Goal: Task Accomplishment & Management: Manage account settings

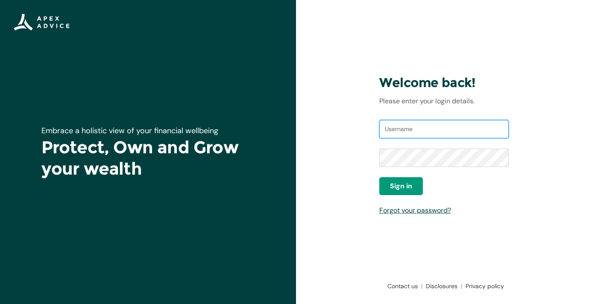
type input "[PERSON_NAME][EMAIL_ADDRESS][DOMAIN_NAME]"
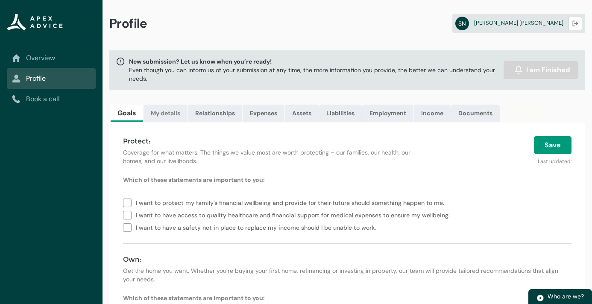
click at [161, 109] on link "My details" at bounding box center [165, 113] width 44 height 17
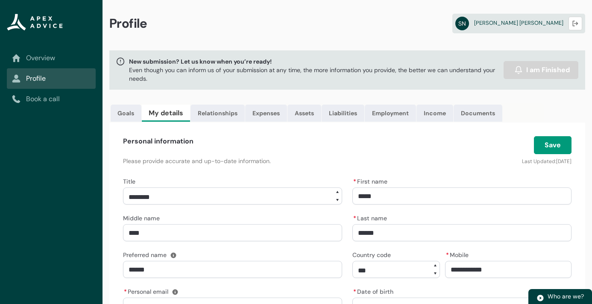
scroll to position [9, 0]
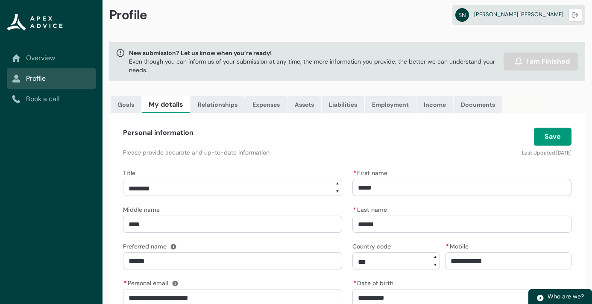
select select "****"
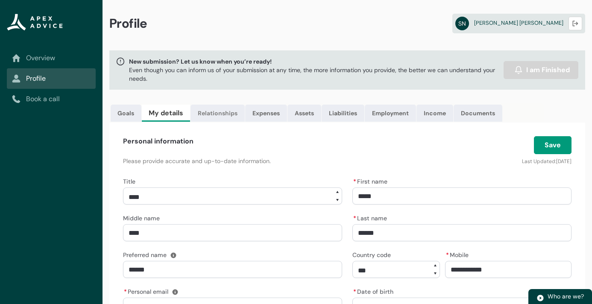
scroll to position [0, 0]
click at [216, 116] on link "Relationships" at bounding box center [217, 113] width 54 height 17
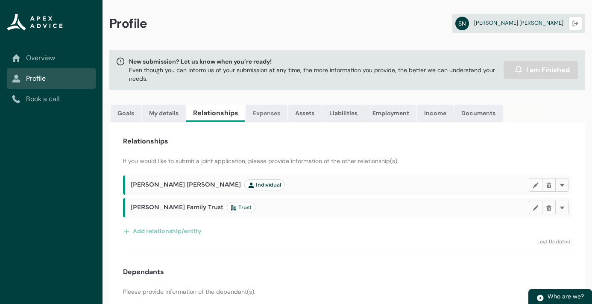
click at [260, 117] on link "Expenses" at bounding box center [267, 113] width 42 height 17
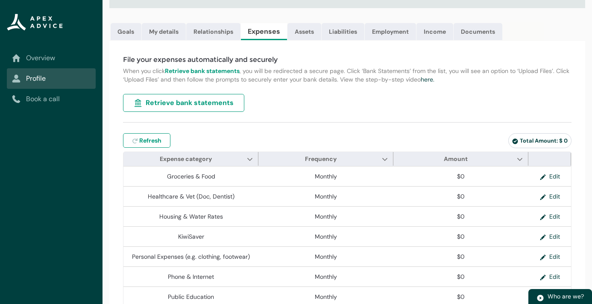
scroll to position [27, 0]
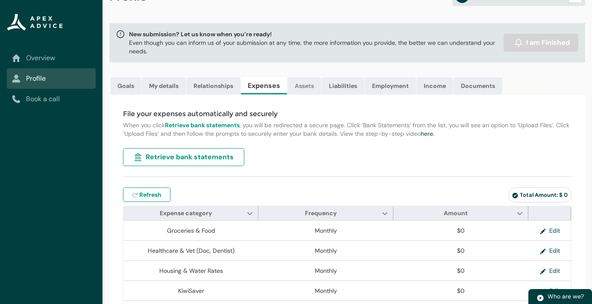
click at [307, 86] on link "Assets" at bounding box center [304, 85] width 34 height 17
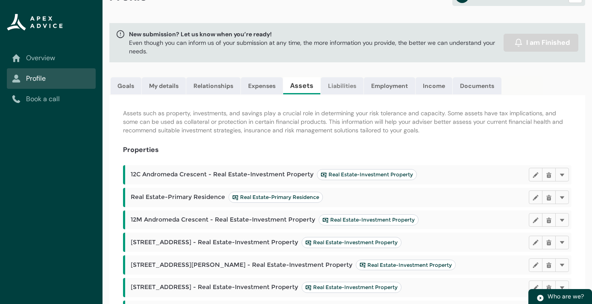
click at [340, 85] on link "Liabilities" at bounding box center [342, 85] width 43 height 17
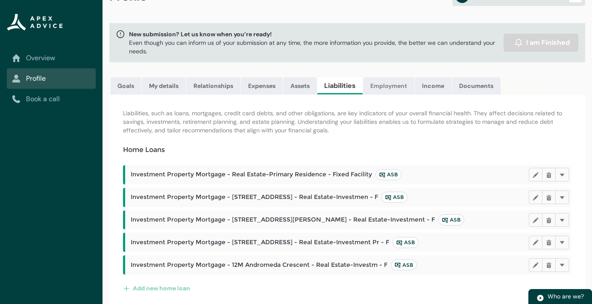
click at [395, 88] on link "Employment" at bounding box center [388, 85] width 51 height 17
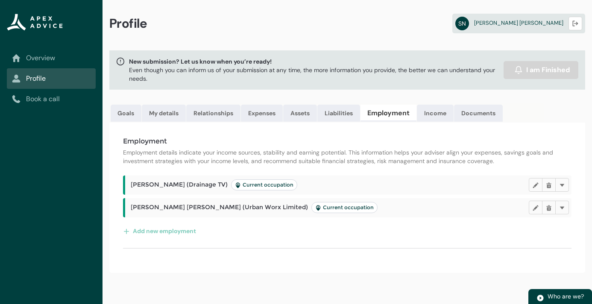
scroll to position [0, 0]
click at [436, 114] on link "Income" at bounding box center [435, 113] width 37 height 17
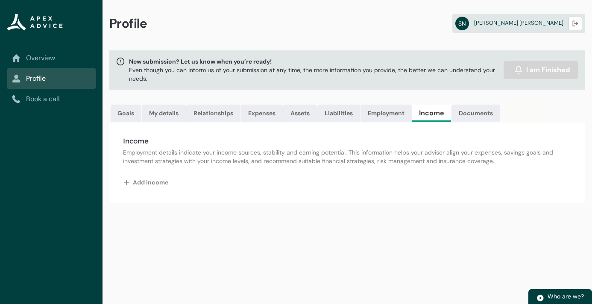
click at [159, 186] on button "Add income" at bounding box center [146, 183] width 46 height 14
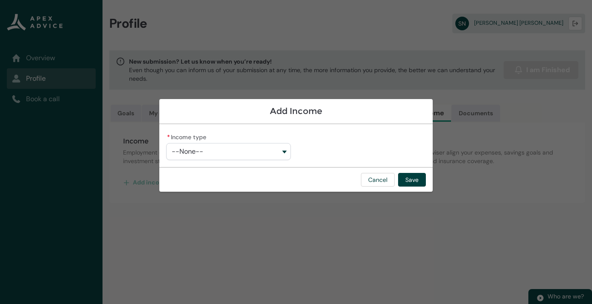
click at [208, 149] on button "--None--" at bounding box center [228, 151] width 125 height 17
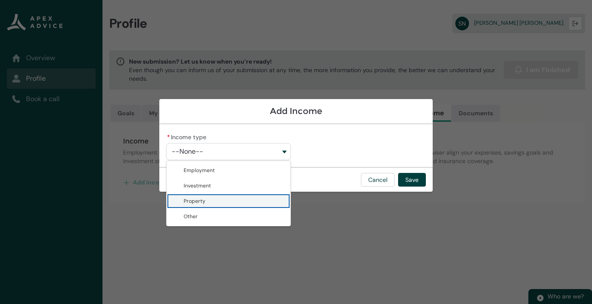
click at [197, 204] on span "Property" at bounding box center [195, 201] width 22 height 7
type lightning-combobox "Property"
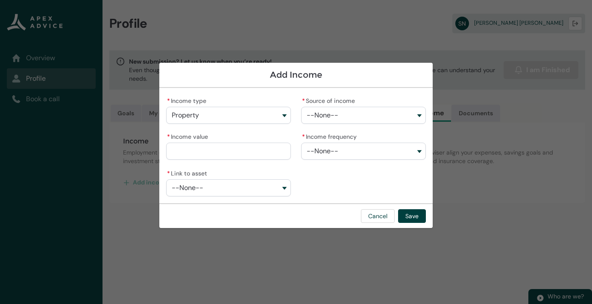
click at [206, 113] on button "Property" at bounding box center [228, 115] width 125 height 17
click at [351, 112] on button "--None--" at bounding box center [363, 115] width 125 height 17
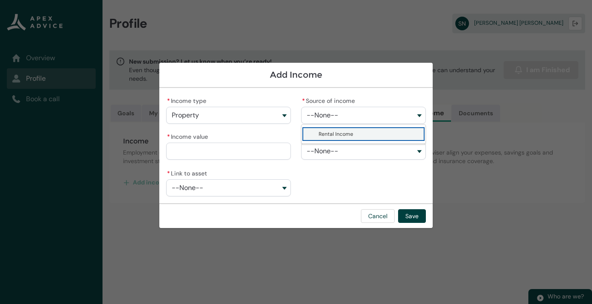
click at [348, 131] on span "Rental Income" at bounding box center [336, 134] width 35 height 7
type lightning-combobox "Rental Income"
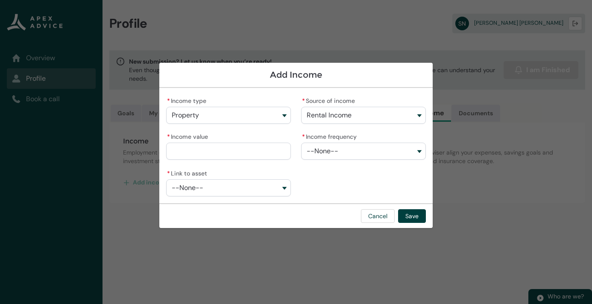
click at [358, 151] on button "--None--" at bounding box center [363, 151] width 125 height 17
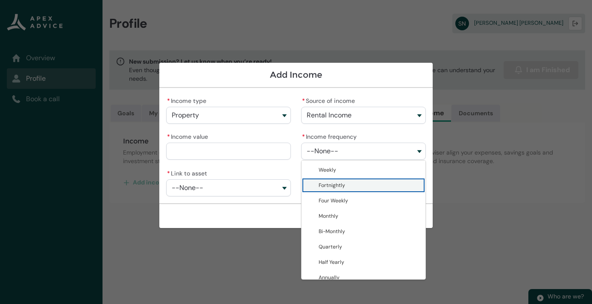
click at [339, 186] on span "Fortnightly" at bounding box center [332, 185] width 26 height 7
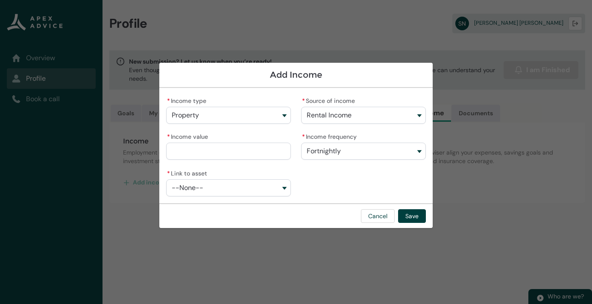
click at [345, 149] on button "Fortnightly" at bounding box center [363, 151] width 125 height 17
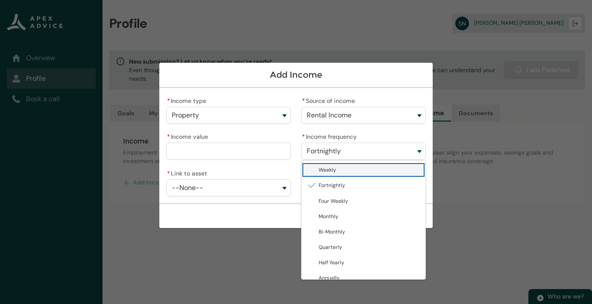
click at [345, 170] on span "Weekly" at bounding box center [370, 170] width 102 height 9
type lightning-combobox "Weekly"
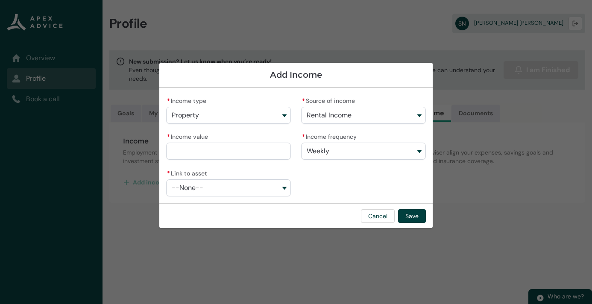
click at [217, 182] on button "--None--" at bounding box center [228, 187] width 125 height 17
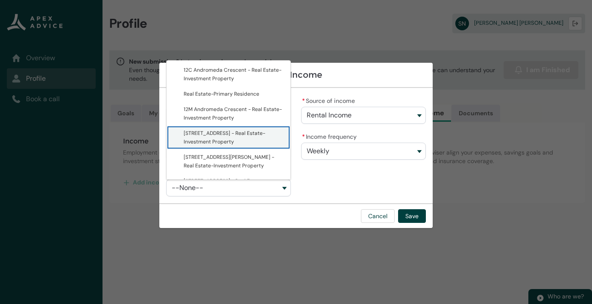
click at [225, 140] on span "[STREET_ADDRESS] - Real Estate-Investment Property" at bounding box center [225, 137] width 82 height 15
type lightning-combobox "a087F00000JBOcPQAX"
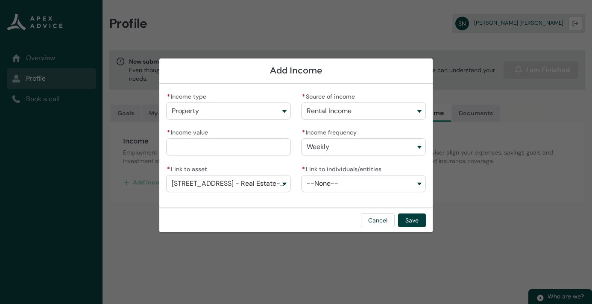
click at [192, 150] on input "* Income value" at bounding box center [228, 146] width 125 height 17
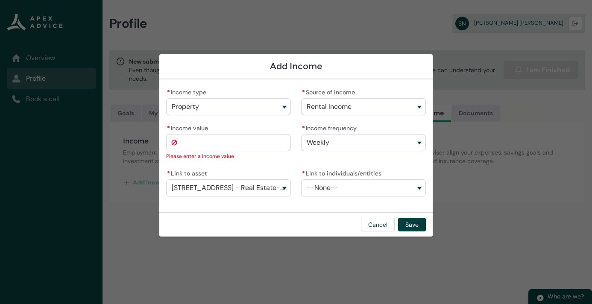
click at [187, 140] on input "* Income value" at bounding box center [228, 142] width 125 height 17
type lightning-primitive-input-simple "5"
type input "*"
type lightning-primitive-input-simple "52"
type input "**"
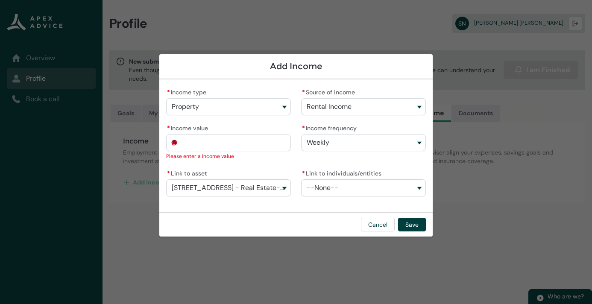
type lightning-primitive-input-simple "520"
type input "*******"
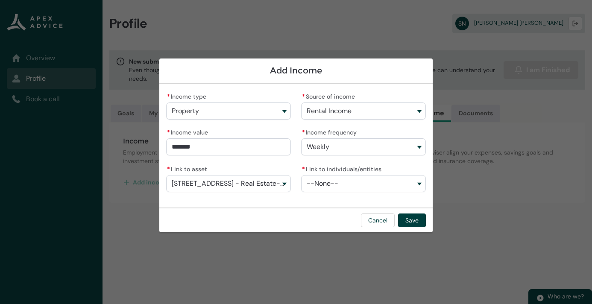
click at [382, 189] on button "--None--" at bounding box center [363, 183] width 125 height 17
click at [372, 202] on span "[PERSON_NAME] Family Trust" at bounding box center [370, 202] width 102 height 9
type lightning-combobox "001BT0000043uwSYAQ"
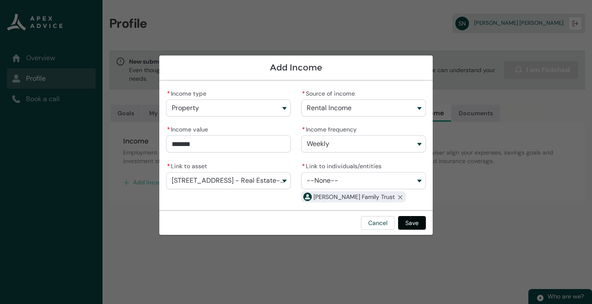
click at [417, 223] on button "Save" at bounding box center [412, 223] width 28 height 14
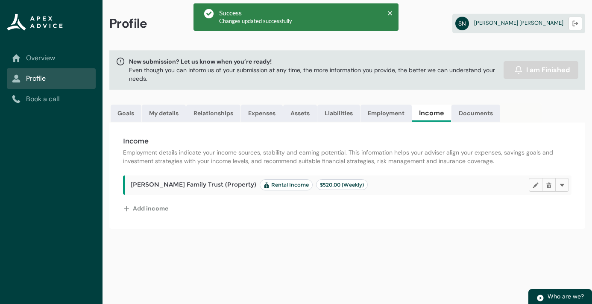
click at [146, 208] on button "Add income" at bounding box center [146, 209] width 46 height 14
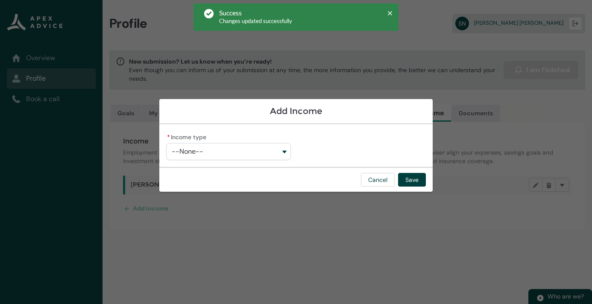
click at [217, 161] on div "* Income type --None--" at bounding box center [295, 145] width 273 height 43
click at [216, 151] on button "--None--" at bounding box center [228, 151] width 125 height 17
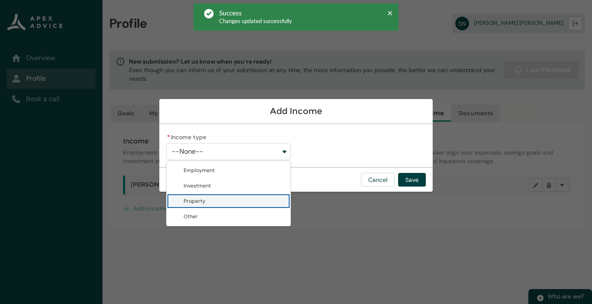
click at [206, 201] on span "Property" at bounding box center [235, 201] width 102 height 9
type lightning-combobox "Property"
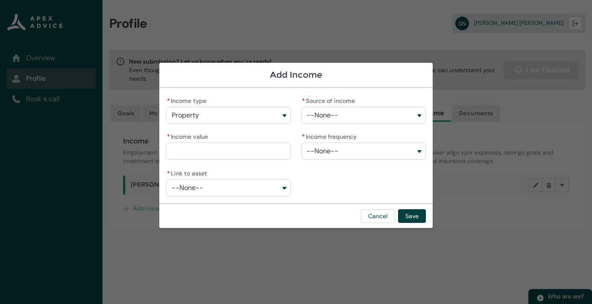
click at [346, 116] on button "--None--" at bounding box center [363, 115] width 125 height 17
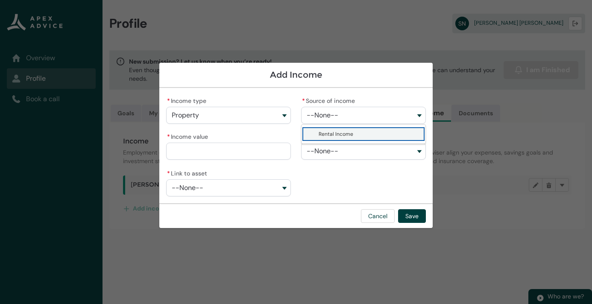
click at [343, 129] on lightning-base-combobox-item "Rental Income" at bounding box center [363, 133] width 124 height 15
type lightning-combobox "Rental Income"
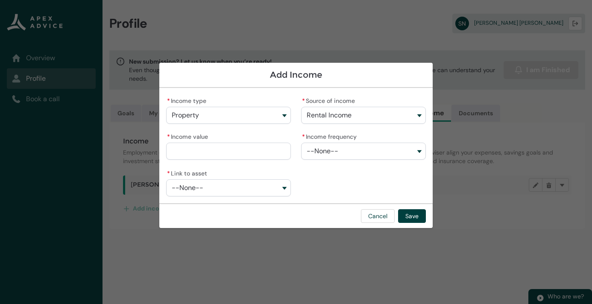
click at [221, 154] on input "* Income value" at bounding box center [228, 151] width 125 height 17
click at [313, 161] on div "* Income type Property Employment Investment Property Other * Source of income …" at bounding box center [296, 146] width 260 height 102
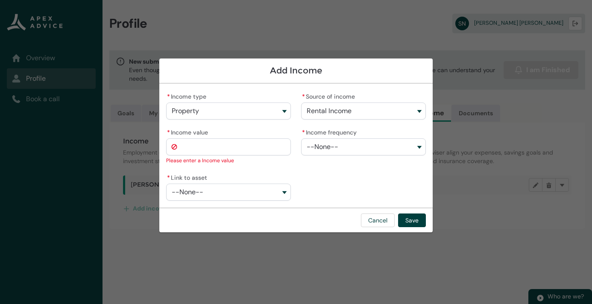
click at [323, 149] on span "--None--" at bounding box center [323, 147] width 32 height 8
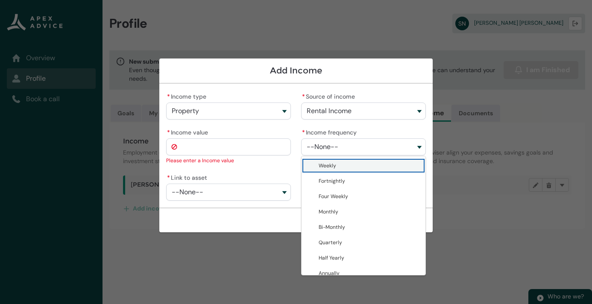
click at [322, 164] on span "Weekly" at bounding box center [328, 165] width 18 height 7
type lightning-combobox "Weekly"
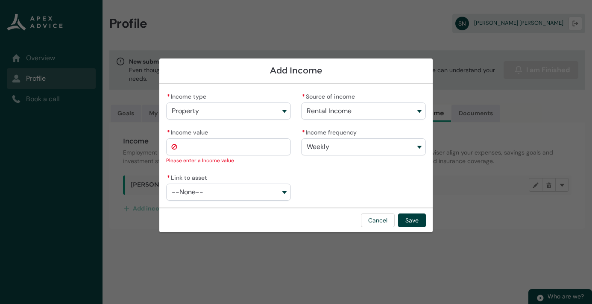
click at [208, 190] on button "--None--" at bounding box center [228, 192] width 125 height 17
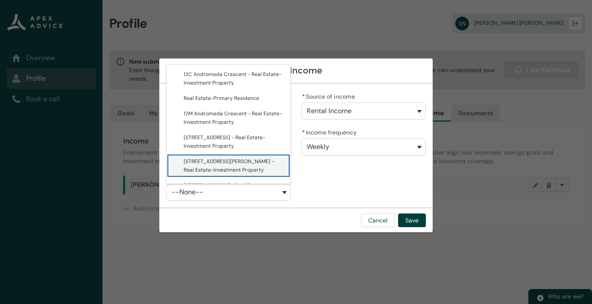
click at [208, 170] on span "[STREET_ADDRESS][PERSON_NAME] - Real Estate-Investment Property" at bounding box center [229, 165] width 91 height 15
type lightning-combobox "a08BT000005rQB0YAM"
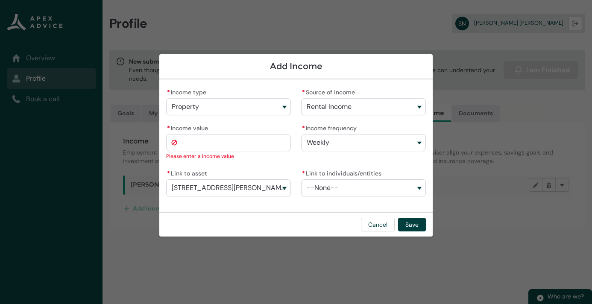
click at [202, 148] on input "* Income value" at bounding box center [228, 142] width 125 height 17
type lightning-primitive-input-simple "4"
type input "*"
type lightning-primitive-input-simple "44"
type input "**"
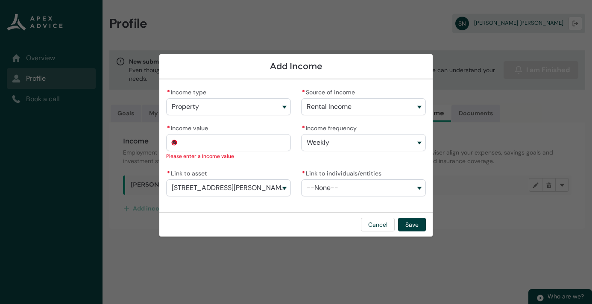
type lightning-primitive-input-simple "447"
type input "***"
type lightning-primitive-input-simple "4470"
type input "****"
type lightning-primitive-input-simple "4470."
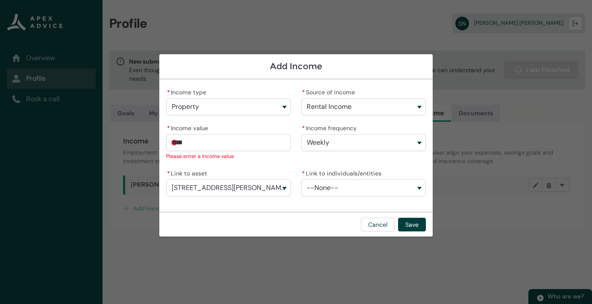
type input "*****"
type lightning-primitive-input-simple "4470.0"
type input "******"
type lightning-primitive-input-simple "4470.00"
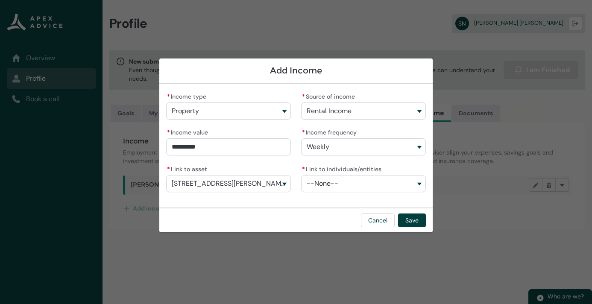
type input "*******"
click at [179, 146] on input "*******" at bounding box center [228, 146] width 125 height 17
type lightning-primitive-input-simple "470.00"
type input "*******"
click at [364, 187] on button "--None--" at bounding box center [363, 183] width 125 height 17
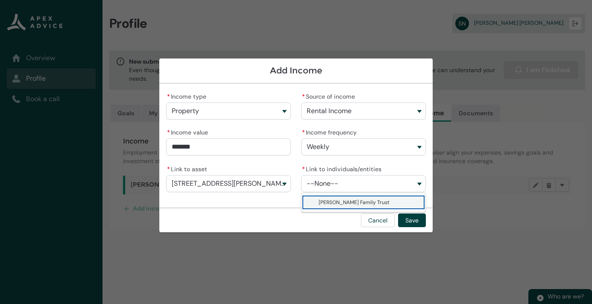
click at [353, 203] on span "[PERSON_NAME] Family Trust" at bounding box center [354, 202] width 71 height 7
type lightning-combobox "001BT0000043uwSYAQ"
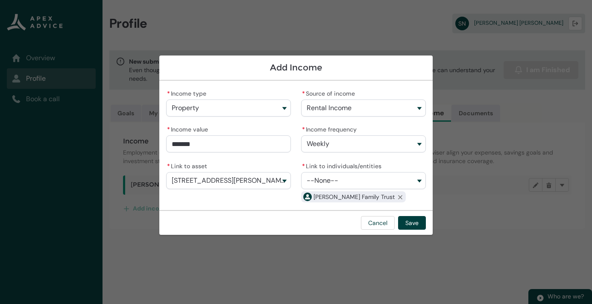
click at [336, 186] on button "--None--" at bounding box center [363, 180] width 125 height 17
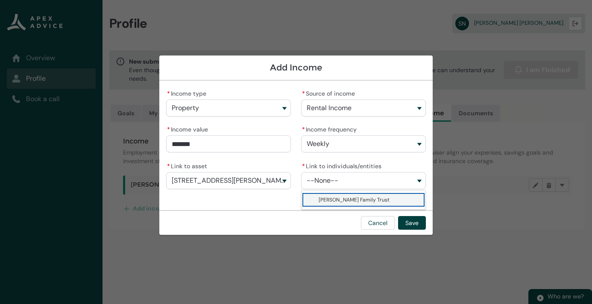
click at [335, 199] on span "[PERSON_NAME] Family Trust" at bounding box center [354, 199] width 71 height 7
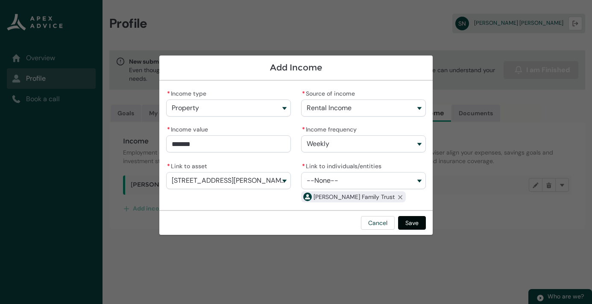
click at [407, 223] on button "Save" at bounding box center [412, 223] width 28 height 14
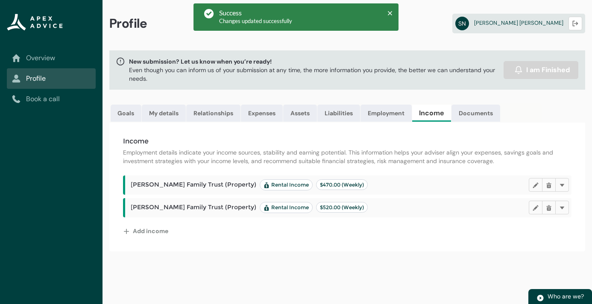
click at [147, 232] on button "Add income" at bounding box center [146, 231] width 46 height 14
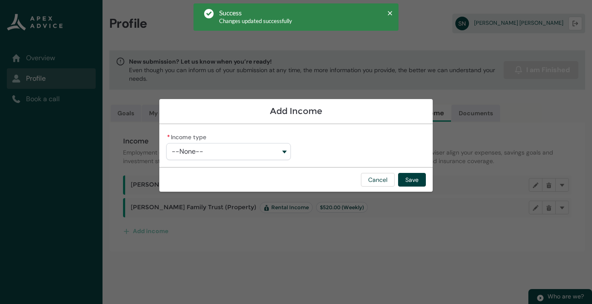
click at [208, 156] on button "--None--" at bounding box center [228, 151] width 125 height 17
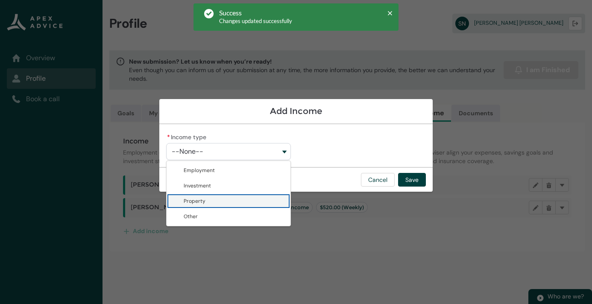
click at [201, 200] on span "Property" at bounding box center [195, 201] width 22 height 7
type lightning-combobox "Property"
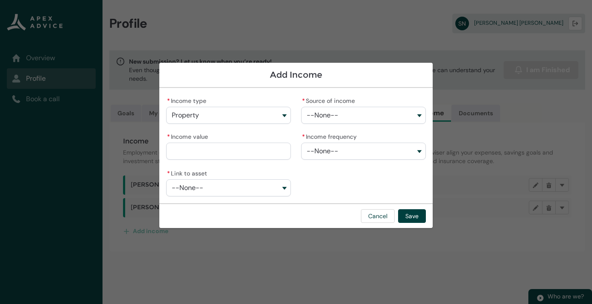
click at [346, 112] on button "--None--" at bounding box center [363, 115] width 125 height 17
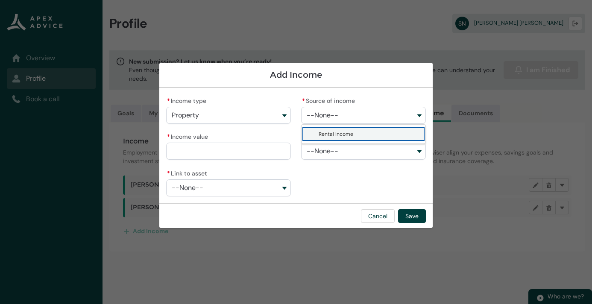
click at [334, 134] on span "Rental Income" at bounding box center [336, 134] width 35 height 7
type lightning-combobox "Rental Income"
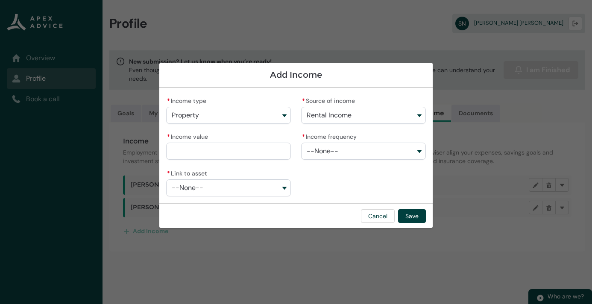
click at [326, 152] on span "--None--" at bounding box center [323, 151] width 32 height 8
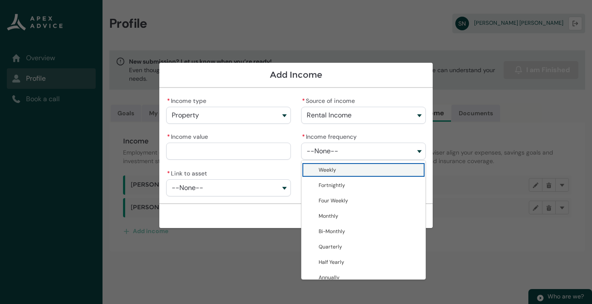
click at [334, 167] on span "Weekly" at bounding box center [328, 170] width 18 height 7
type lightning-combobox "Weekly"
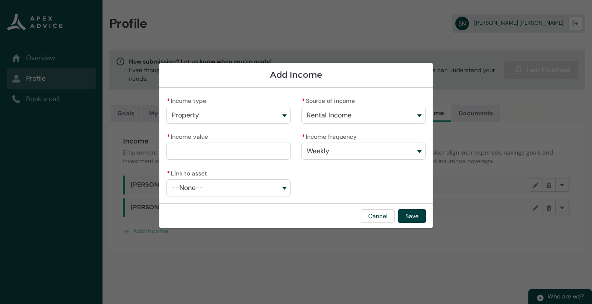
click at [246, 187] on button "--None--" at bounding box center [228, 187] width 125 height 17
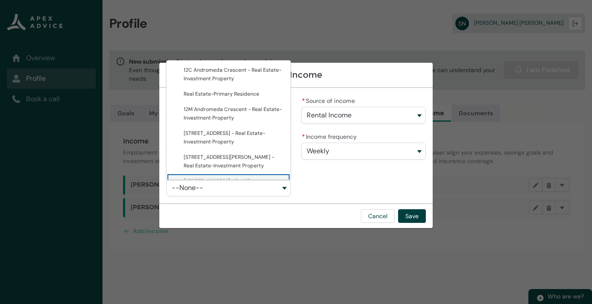
click at [220, 178] on span "[STREET_ADDRESS] - Real Estate-Investment Property" at bounding box center [225, 185] width 82 height 15
type lightning-combobox "a08BT000005rQB1YAM"
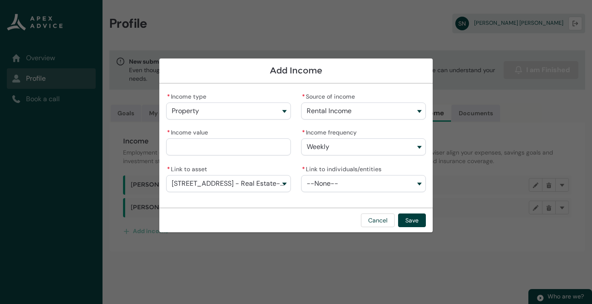
click at [219, 144] on input "* Income value" at bounding box center [228, 146] width 125 height 17
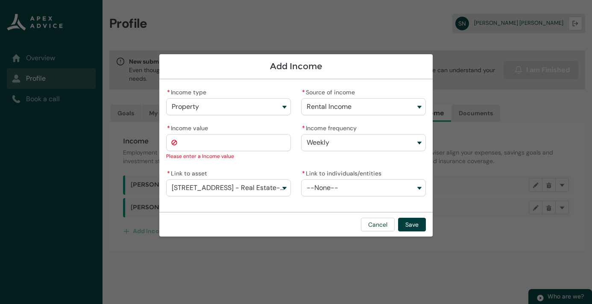
type lightning-primitive-input-simple "4"
type input "*"
type lightning-primitive-input-simple "42"
type input "**"
type lightning-primitive-input-simple "420"
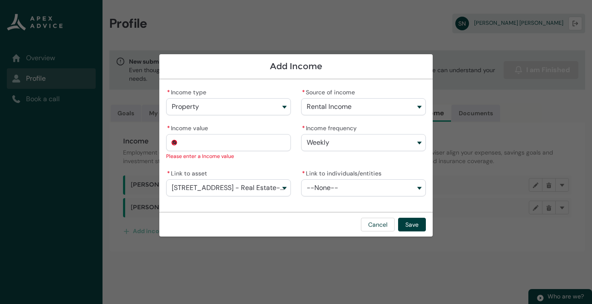
type input "***"
type lightning-primitive-input-simple "420."
type input "****"
type lightning-primitive-input-simple "420.0"
type input "*****"
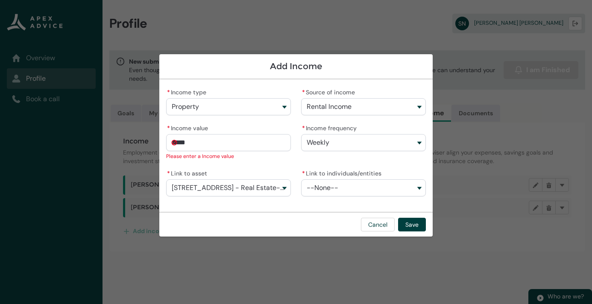
type lightning-primitive-input-simple "420.00"
type input "*******"
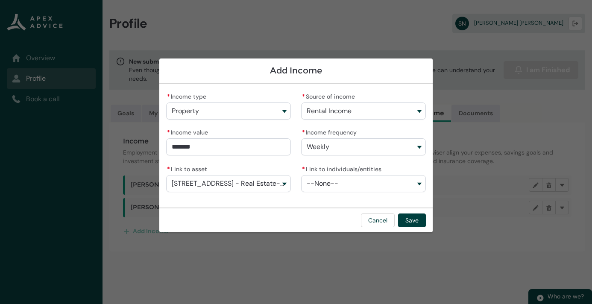
click at [374, 185] on button "--None--" at bounding box center [363, 183] width 125 height 17
click at [356, 205] on span "[PERSON_NAME] Family Trust" at bounding box center [354, 202] width 71 height 7
type lightning-combobox "001BT0000043uwSYAQ"
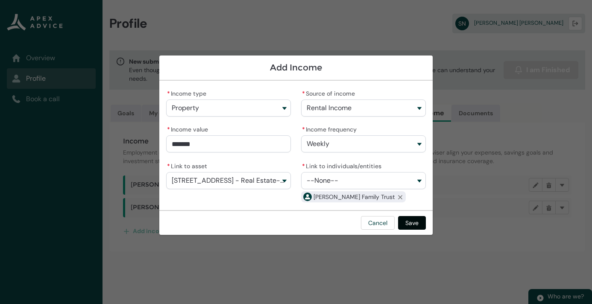
click at [413, 223] on button "Save" at bounding box center [412, 223] width 28 height 14
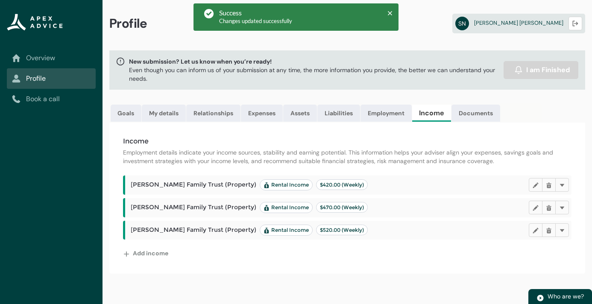
click at [158, 256] on button "Add income" at bounding box center [146, 253] width 46 height 14
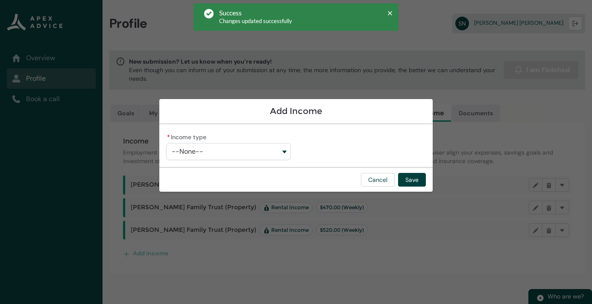
click at [237, 158] on button "--None--" at bounding box center [228, 151] width 125 height 17
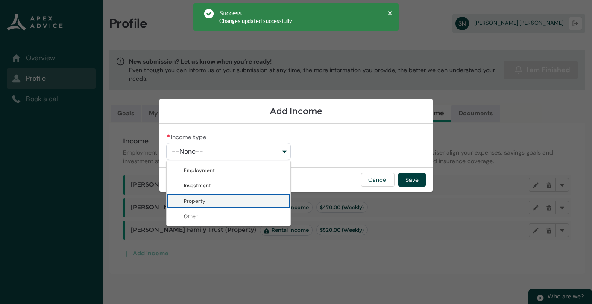
click at [219, 196] on lightning-base-combobox-item "Property" at bounding box center [229, 200] width 124 height 15
type lightning-combobox "Property"
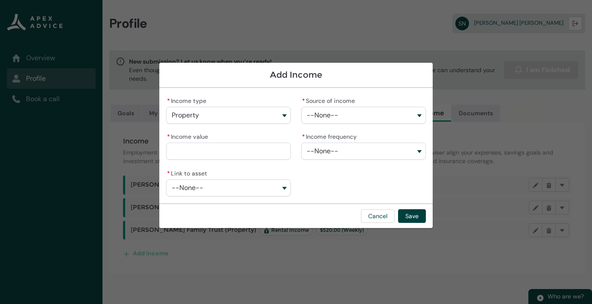
click at [334, 108] on button "--None--" at bounding box center [363, 115] width 125 height 17
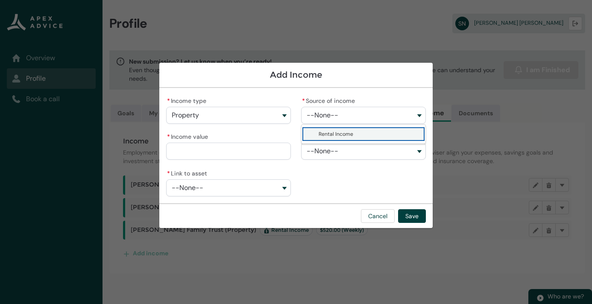
click at [328, 135] on span "Rental Income" at bounding box center [336, 134] width 35 height 7
type lightning-combobox "Rental Income"
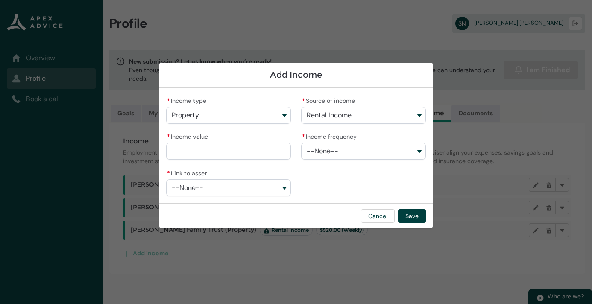
click at [348, 153] on button "--None--" at bounding box center [363, 151] width 125 height 17
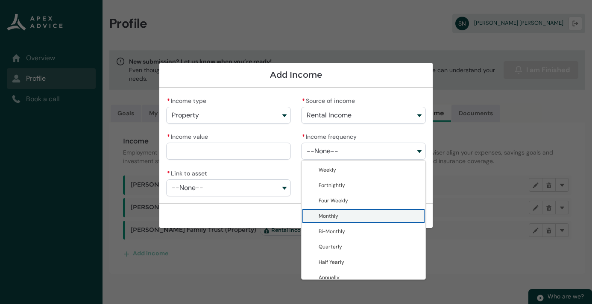
click at [336, 216] on span "Monthly" at bounding box center [329, 216] width 20 height 7
type lightning-combobox "Monthly"
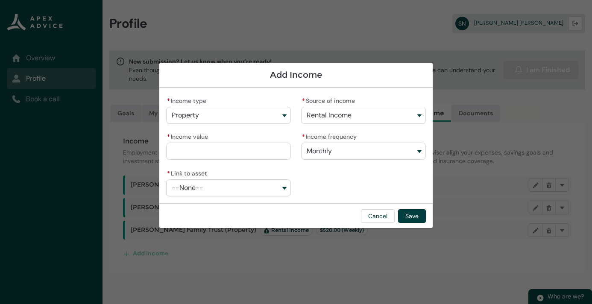
click at [246, 190] on button "--None--" at bounding box center [228, 187] width 125 height 17
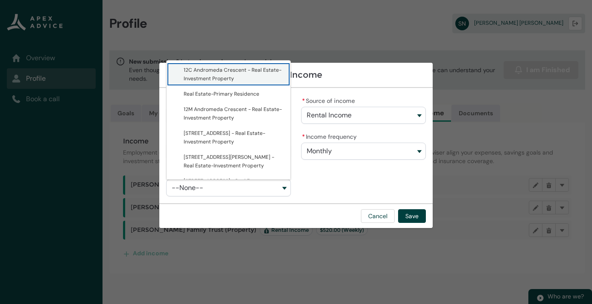
click at [232, 76] on span "12C Andromeda Crescent - Real Estate-Investment Property" at bounding box center [233, 74] width 98 height 15
type lightning-combobox "a087F00000Wq7LfQAJ"
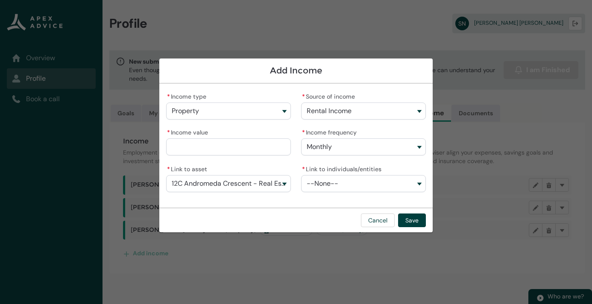
click at [213, 144] on input "* Income value" at bounding box center [228, 146] width 125 height 17
type lightning-primitive-input-simple "1"
type input "*"
type lightning-primitive-input-simple "13"
type input "**"
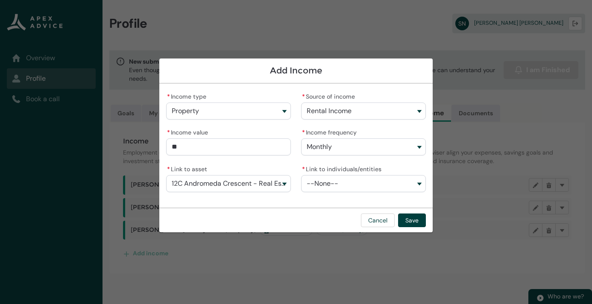
type lightning-primitive-input-simple "137"
type input "***"
type lightning-primitive-input-simple "1375"
type input "****"
type lightning-primitive-input-simple "1375."
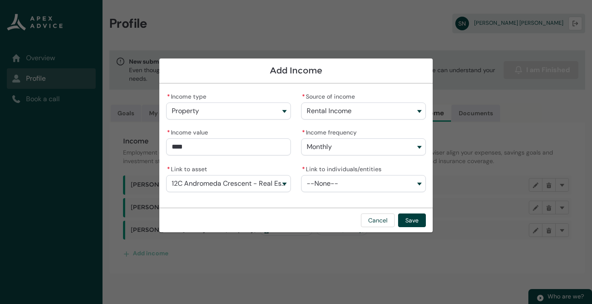
type input "*****"
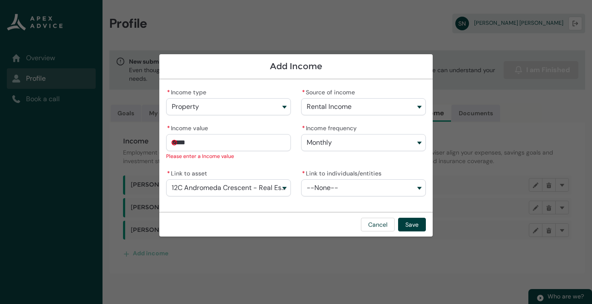
type lightning-primitive-input-simple "1375.5"
type input "******"
type lightning-primitive-input-simple "1375.57"
type input "*********"
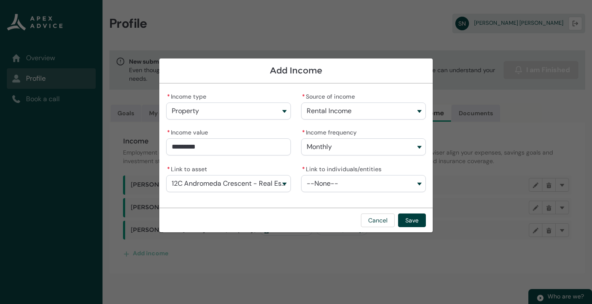
click at [331, 187] on span "--None--" at bounding box center [323, 184] width 32 height 8
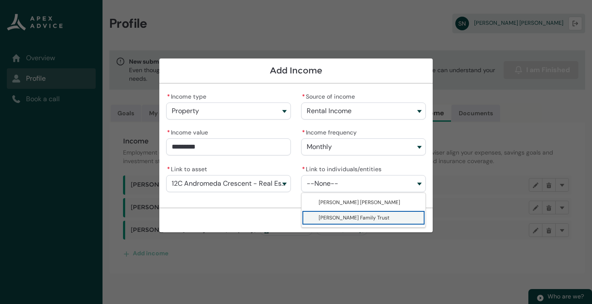
click at [336, 214] on span "[PERSON_NAME] Family Trust" at bounding box center [354, 217] width 71 height 7
type lightning-combobox "001BT0000043uwSYAQ"
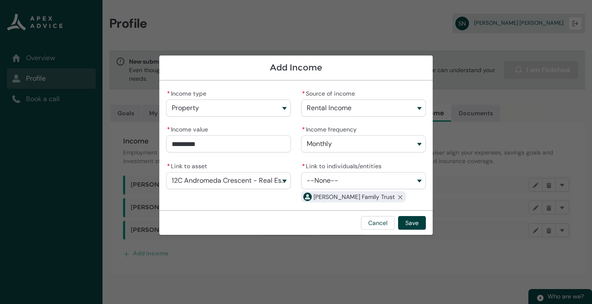
click at [332, 176] on button "--None--" at bounding box center [363, 180] width 125 height 17
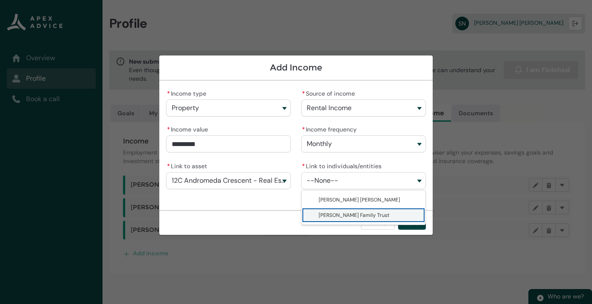
click at [334, 211] on span "[PERSON_NAME] Family Trust" at bounding box center [370, 215] width 102 height 9
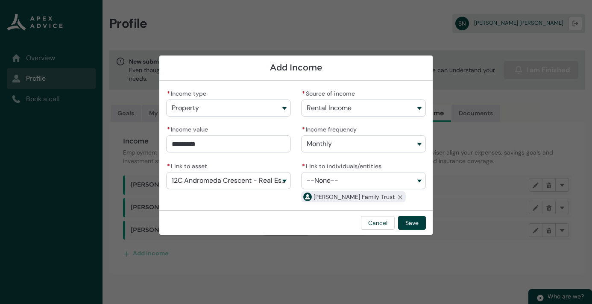
type input "*******"
click at [204, 144] on input "*******" at bounding box center [228, 143] width 125 height 17
type lightning-primitive-input-simple "1375.5"
type input "******"
type lightning-primitive-input-simple "1375."
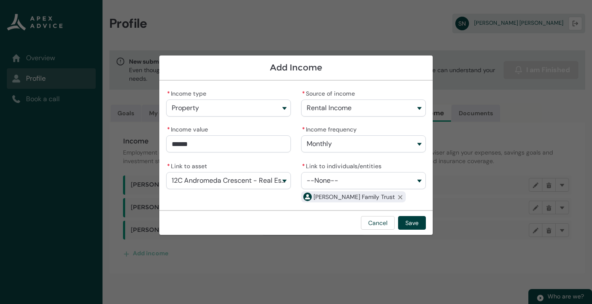
type input "*****"
type lightning-primitive-input-simple "1375"
type input "****"
type lightning-primitive-input-simple "137"
type input "***"
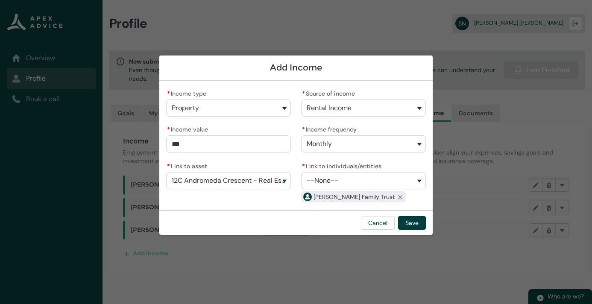
type lightning-primitive-input-simple "13"
type input "**"
type lightning-primitive-input-simple "1"
type input "*"
type lightning-primitive-input-simple "5"
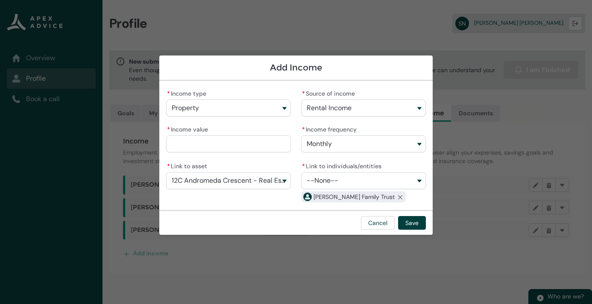
type input "*"
type lightning-primitive-input-simple "55"
type input "**"
type lightning-primitive-input-simple "550"
type input "***"
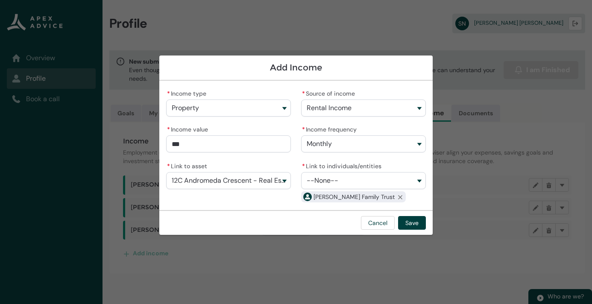
type lightning-primitive-input-simple "5502"
type input "****"
type lightning-primitive-input-simple "5502."
type input "*****"
type lightning-primitive-input-simple "5502.2"
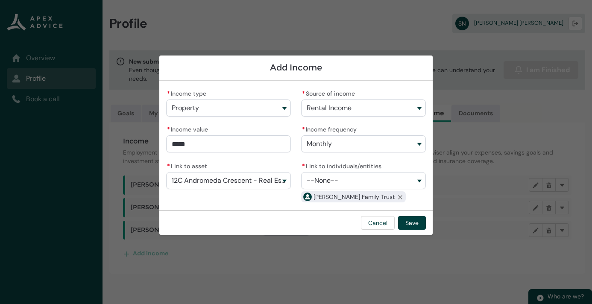
type input "******"
type lightning-primitive-input-simple "5502.28"
type input "*********"
click at [393, 146] on button "Monthly" at bounding box center [363, 143] width 125 height 17
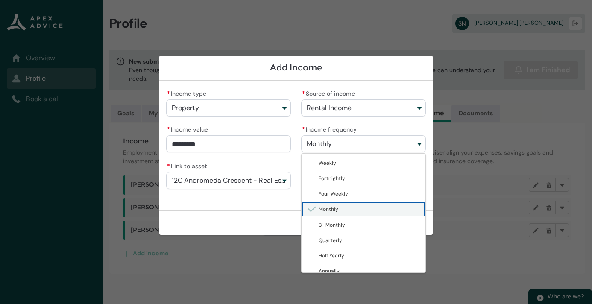
click at [342, 212] on span "Monthly" at bounding box center [370, 209] width 102 height 9
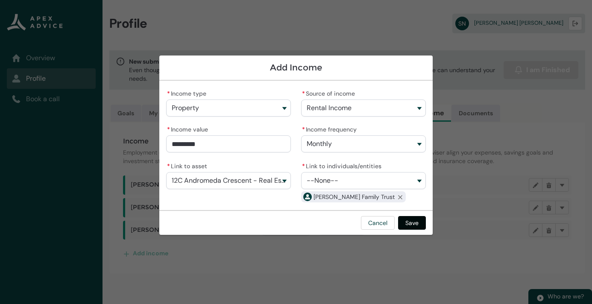
click at [413, 225] on button "Save" at bounding box center [412, 223] width 28 height 14
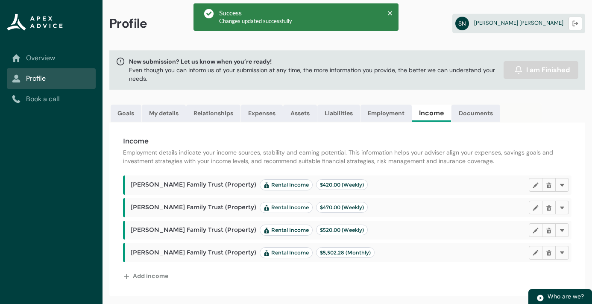
click at [155, 278] on button "Add income" at bounding box center [146, 276] width 46 height 14
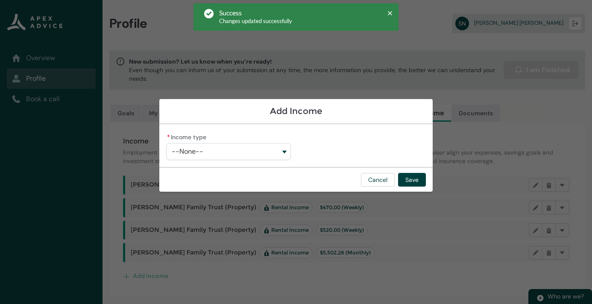
click at [240, 147] on button "--None--" at bounding box center [228, 151] width 125 height 17
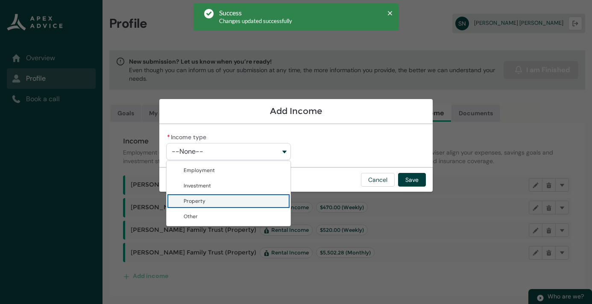
click at [219, 201] on span "Property" at bounding box center [235, 201] width 102 height 9
type lightning-combobox "Property"
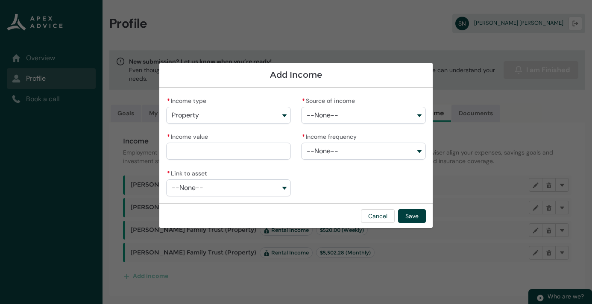
click at [332, 114] on span "--None--" at bounding box center [323, 115] width 32 height 8
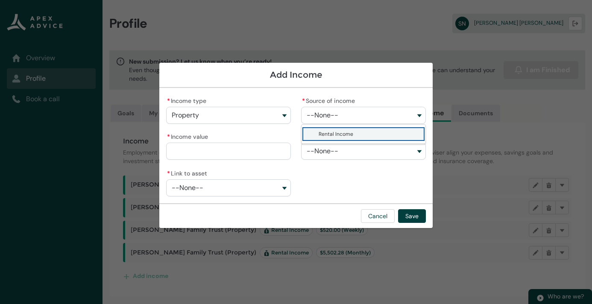
click at [328, 133] on span "Rental Income" at bounding box center [336, 134] width 35 height 7
type lightning-combobox "Rental Income"
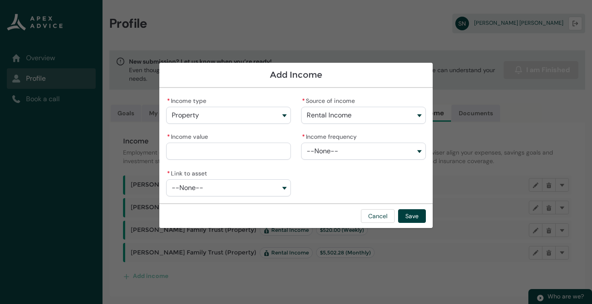
click at [328, 155] on button "--None--" at bounding box center [363, 151] width 125 height 17
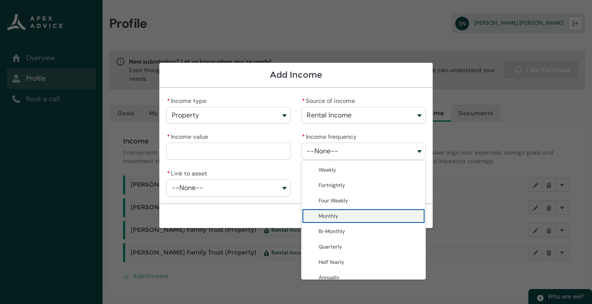
click at [336, 217] on span "Monthly" at bounding box center [329, 216] width 20 height 7
type lightning-combobox "Monthly"
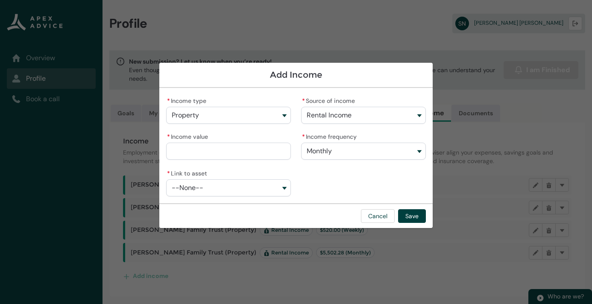
click at [249, 151] on input "* Income value" at bounding box center [228, 151] width 125 height 17
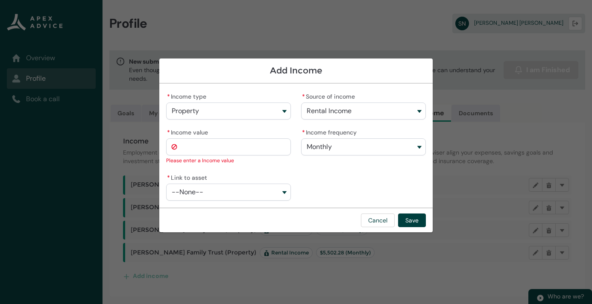
type lightning-primitive-input-simple "3"
type input "*"
type lightning-primitive-input-simple "38"
type input "**"
type lightning-primitive-input-simple "380"
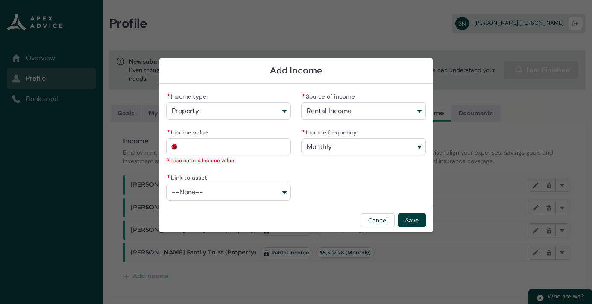
type input "***"
type lightning-primitive-input-simple "3800"
type input "*********"
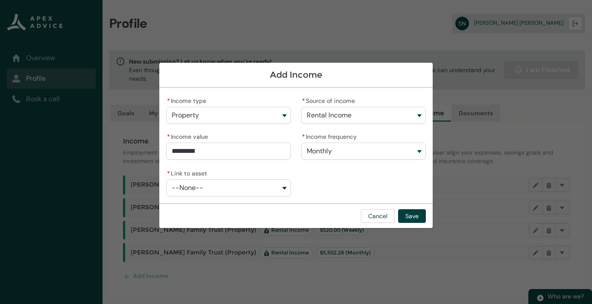
click at [224, 183] on button "--None--" at bounding box center [228, 187] width 125 height 17
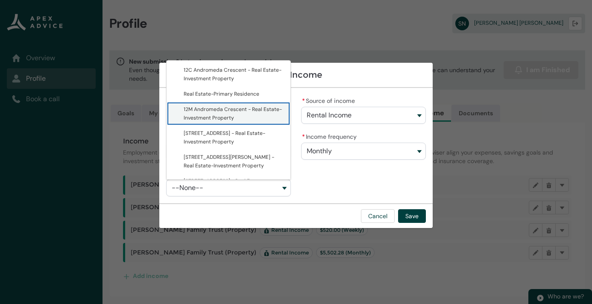
click at [219, 124] on lightning-base-combobox-item "12M Andromeda Crescent - Real Estate-Investment Property" at bounding box center [229, 114] width 124 height 24
type lightning-combobox "a087F00000JBOagQAH"
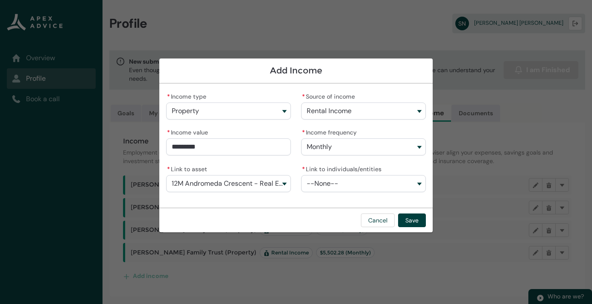
click at [391, 189] on button "--None--" at bounding box center [363, 183] width 125 height 17
click at [377, 204] on span "[PERSON_NAME] Family Trust" at bounding box center [370, 202] width 102 height 9
type lightning-combobox "001BT0000043uwSYAQ"
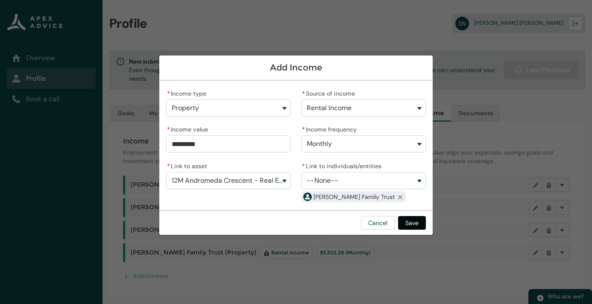
click at [413, 224] on button "Save" at bounding box center [412, 223] width 28 height 14
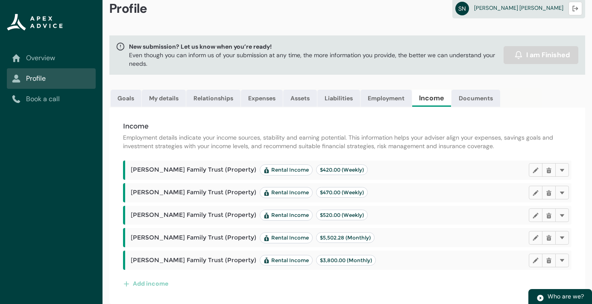
scroll to position [15, 0]
click at [475, 100] on link "Documents" at bounding box center [475, 98] width 49 height 17
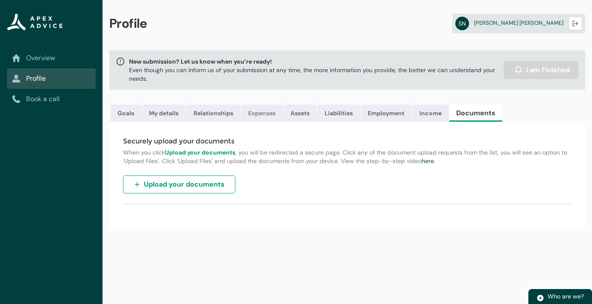
click at [270, 118] on link "Expenses" at bounding box center [262, 113] width 42 height 17
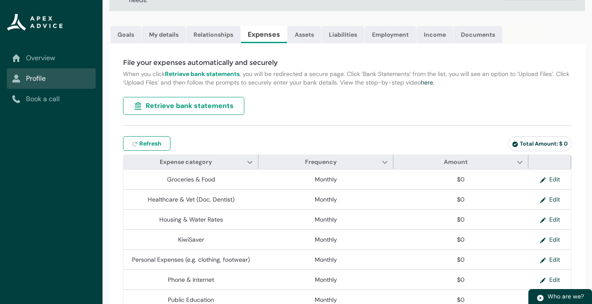
scroll to position [102, 0]
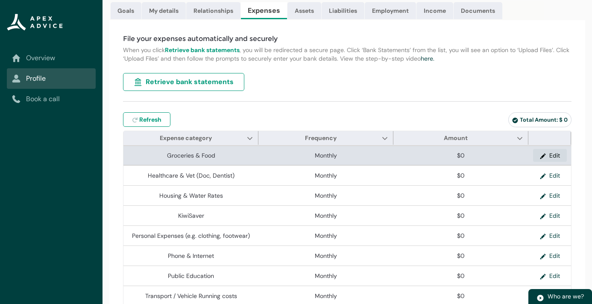
click at [553, 156] on button "Edit" at bounding box center [550, 155] width 34 height 13
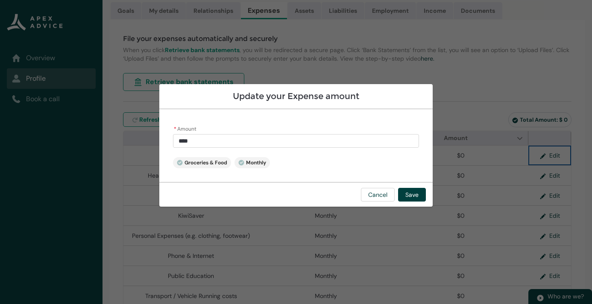
type input "*"
click at [295, 138] on input "*" at bounding box center [296, 141] width 246 height 14
type lightning-primitive-input-simple "3"
type input "*"
type lightning-primitive-input-simple "32"
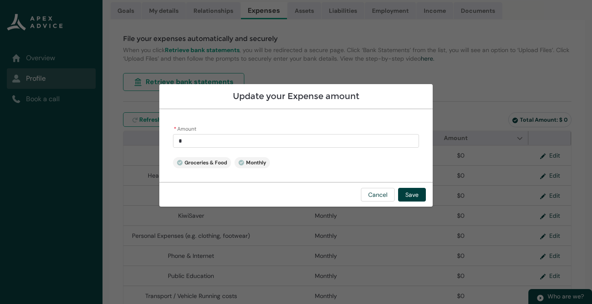
type input "**"
type lightning-primitive-input-simple "320"
type input "******"
click at [396, 192] on footer "Cancel Save" at bounding box center [295, 194] width 273 height 25
click at [405, 195] on button "Save" at bounding box center [412, 195] width 28 height 14
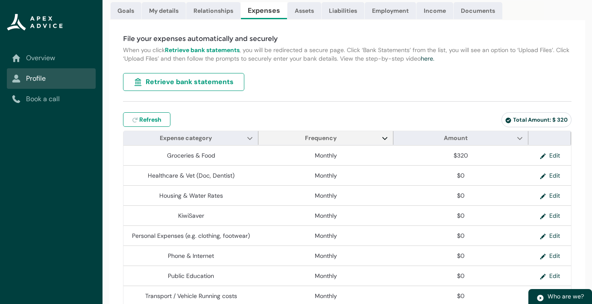
click at [384, 140] on lightning-primitive-icon "Frequency" at bounding box center [385, 138] width 6 height 6
click at [415, 116] on div "Refresh expenses Refresh" at bounding box center [272, 119] width 299 height 15
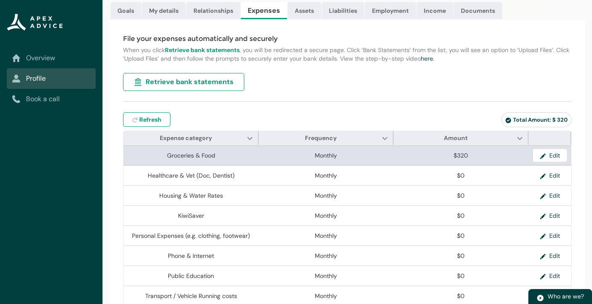
click at [304, 165] on td "Monthly" at bounding box center [325, 156] width 135 height 20
click at [305, 164] on td "Monthly" at bounding box center [325, 156] width 135 height 20
click at [559, 160] on button "Edit" at bounding box center [550, 155] width 34 height 13
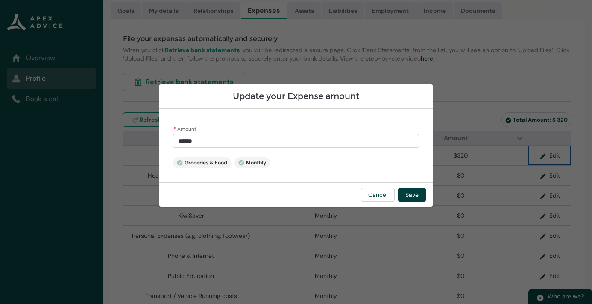
type input "***"
drag, startPoint x: 186, startPoint y: 141, endPoint x: 161, endPoint y: 141, distance: 25.2
click at [161, 141] on div "* Amount *** Groceries & Food Monthly" at bounding box center [295, 145] width 273 height 73
type lightning-primitive-input-simple "1"
type input "*"
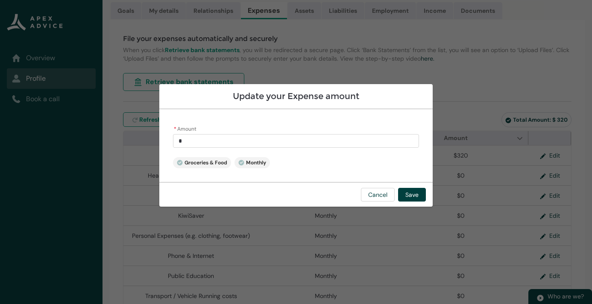
type lightning-primitive-input-simple "12"
type input "**"
type lightning-primitive-input-simple "120"
type input "***"
type lightning-primitive-input-simple "1200"
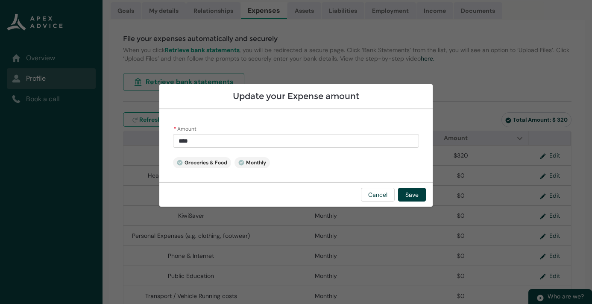
type input "********"
click at [419, 191] on button "Save" at bounding box center [412, 195] width 28 height 14
click at [413, 195] on span "$0" at bounding box center [461, 195] width 128 height 9
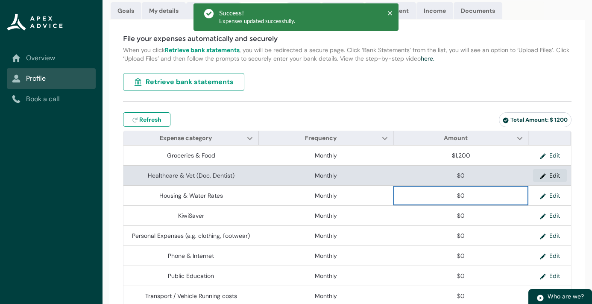
click at [541, 176] on lightning-primitive-icon "button" at bounding box center [544, 175] width 9 height 13
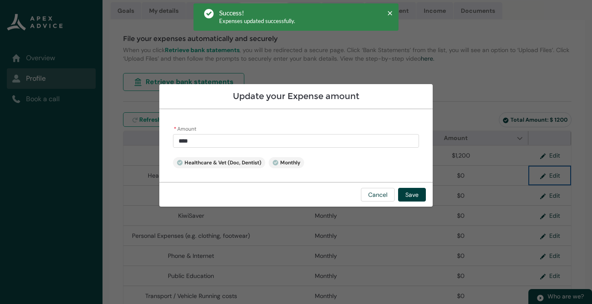
type input "*"
click at [208, 145] on input "*" at bounding box center [296, 141] width 246 height 14
type lightning-primitive-input-simple "5"
type input "*"
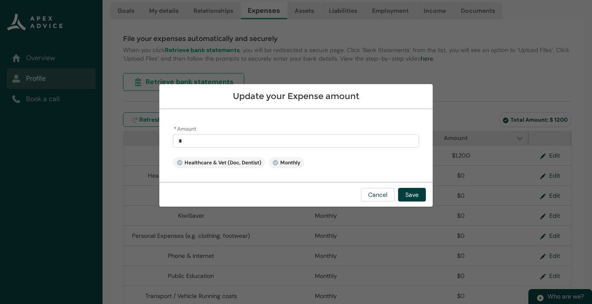
type lightning-primitive-input-simple "50"
type input "**"
type lightning-primitive-input-simple "50."
type input "***"
type lightning-primitive-input-simple "50.0"
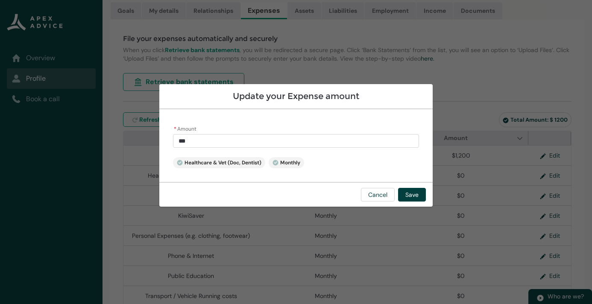
type input "****"
type lightning-primitive-input-simple "50.00"
type input "*****"
click at [409, 191] on button "Save" at bounding box center [412, 195] width 28 height 14
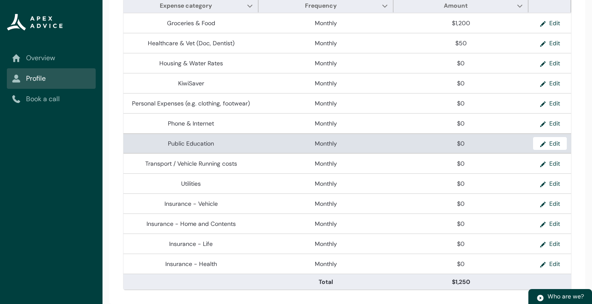
scroll to position [235, 0]
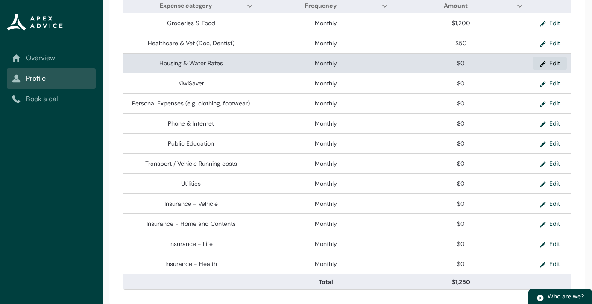
click at [548, 63] on button "Edit" at bounding box center [550, 63] width 34 height 13
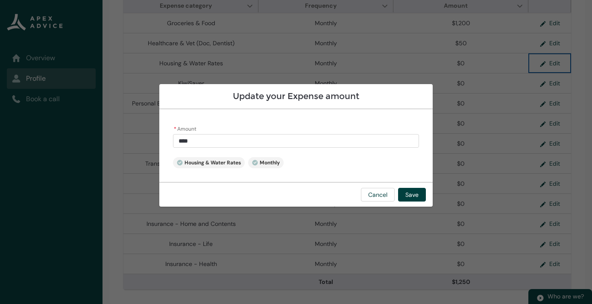
type input "*"
click at [203, 144] on input "*" at bounding box center [296, 141] width 246 height 14
type lightning-primitive-input-simple "02"
type input "**"
type lightning-primitive-input-simple "020"
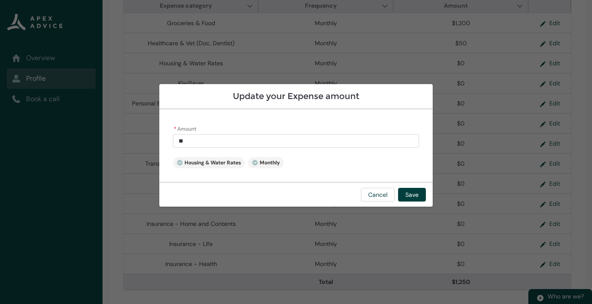
type input "***"
type lightning-primitive-input-simple "0200"
type input "****"
type lightning-primitive-input-simple "020"
type input "***"
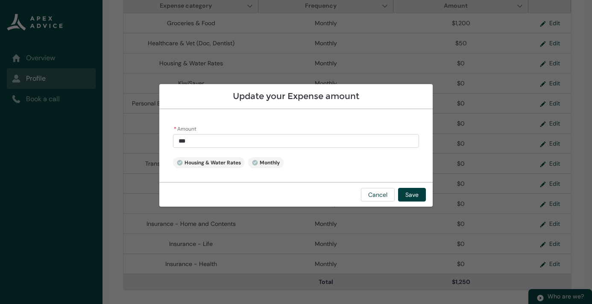
type lightning-primitive-input-simple "02"
type input "**"
type lightning-primitive-input-simple "0"
type input "*"
type lightning-primitive-input-simple "2"
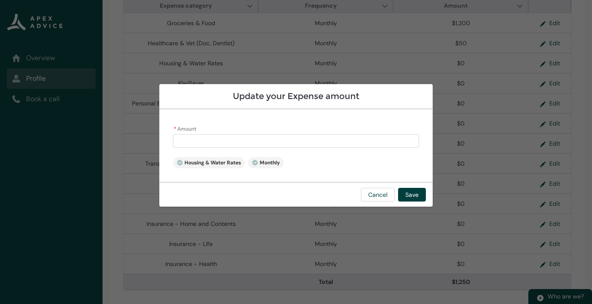
type input "*"
type lightning-primitive-input-simple "20"
type input "**"
type lightning-primitive-input-simple "200"
type input "***"
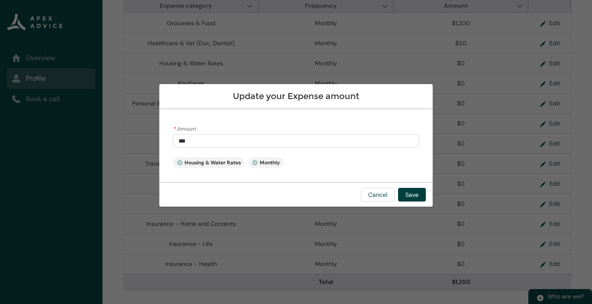
type lightning-primitive-input-simple "200."
type input "****"
type lightning-primitive-input-simple "200.0"
type input "*****"
type lightning-primitive-input-simple "200.00"
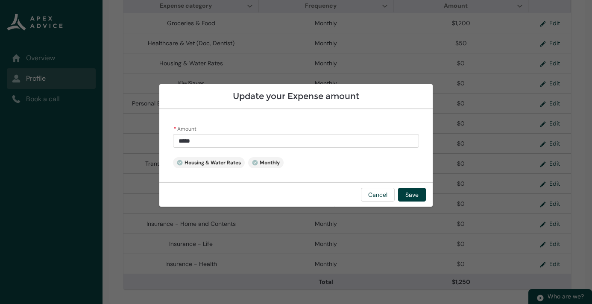
type input "******"
drag, startPoint x: 198, startPoint y: 140, endPoint x: 162, endPoint y: 140, distance: 35.9
click at [162, 140] on div "* Amount ****** Housing & Water Rates Monthly" at bounding box center [295, 145] width 273 height 73
type lightning-primitive-input-simple "5"
type input "*"
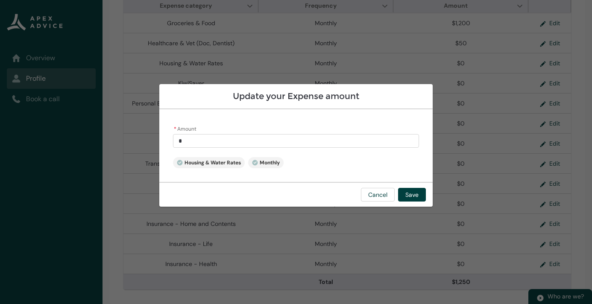
type lightning-primitive-input-simple "50"
type input "**"
type lightning-primitive-input-simple "500"
type input "******"
click at [404, 197] on button "Save" at bounding box center [412, 195] width 28 height 14
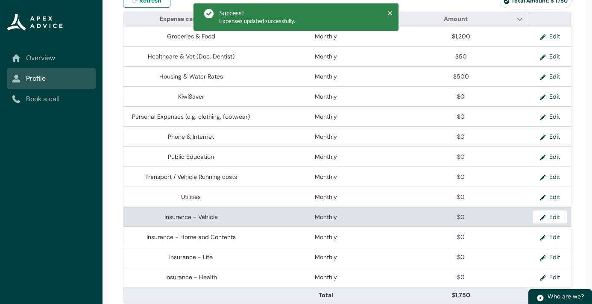
scroll to position [215, 0]
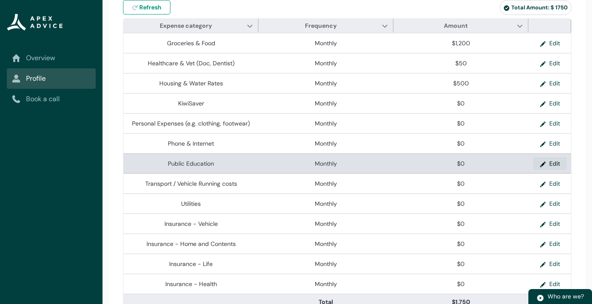
click at [556, 165] on button "Edit" at bounding box center [550, 163] width 34 height 13
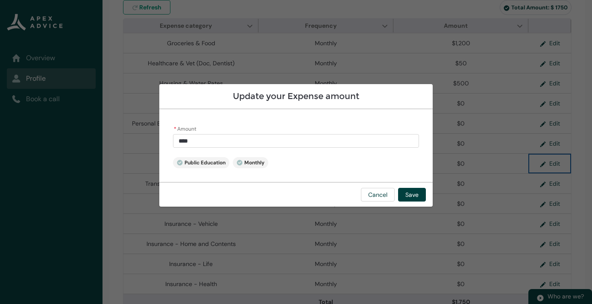
type input "*"
click at [239, 146] on input "*" at bounding box center [296, 141] width 246 height 14
type lightning-primitive-input-simple "05"
type input "**"
type lightning-primitive-input-simple "050"
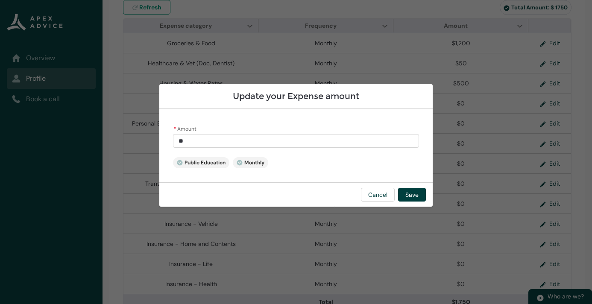
type input "***"
type lightning-primitive-input-simple "05"
type input "**"
type lightning-primitive-input-simple "0"
type input "*"
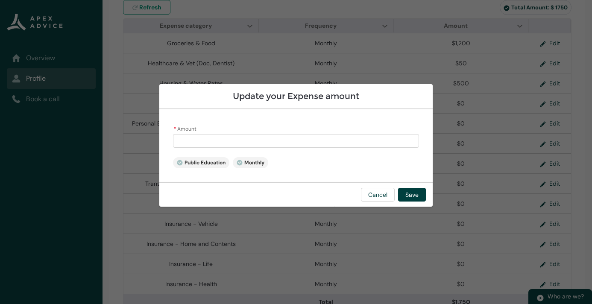
type lightning-primitive-input-simple "5"
type input "*"
type lightning-primitive-input-simple "50"
type input "*****"
click at [410, 191] on button "Save" at bounding box center [412, 195] width 28 height 14
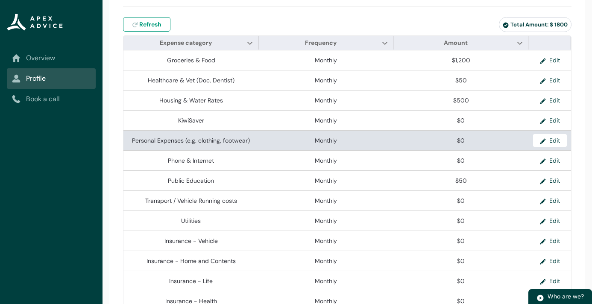
scroll to position [189, 0]
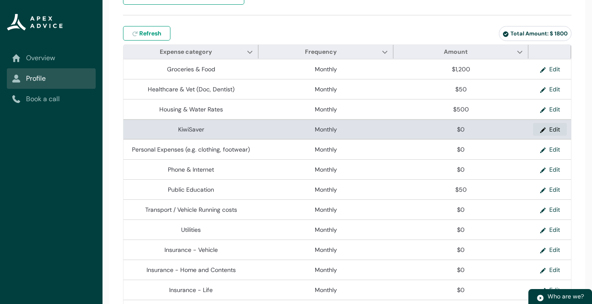
click at [554, 131] on button "Edit" at bounding box center [550, 129] width 34 height 13
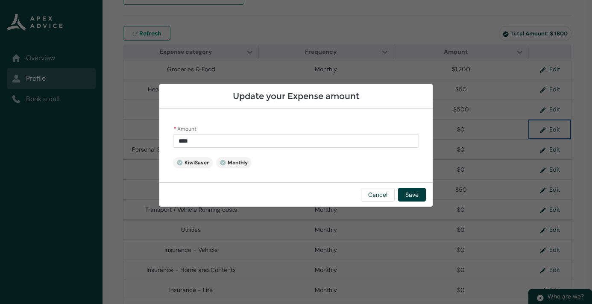
type input "*"
click at [180, 139] on input "*" at bounding box center [296, 141] width 246 height 14
type lightning-primitive-input-simple "20"
type input "**"
type lightning-primitive-input-simple "200"
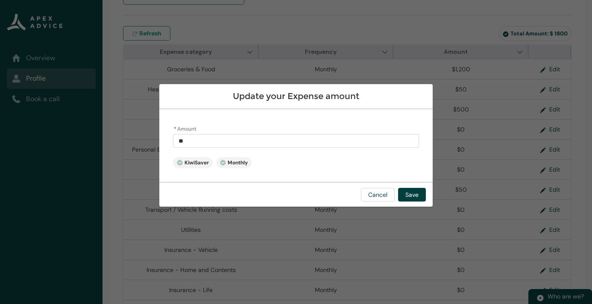
type input "***"
type lightning-primitive-input-simple "2000"
type input "********"
click at [409, 191] on button "Save" at bounding box center [412, 195] width 28 height 14
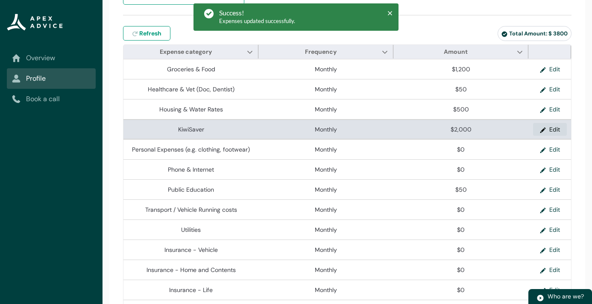
click at [550, 130] on button "Edit" at bounding box center [550, 129] width 34 height 13
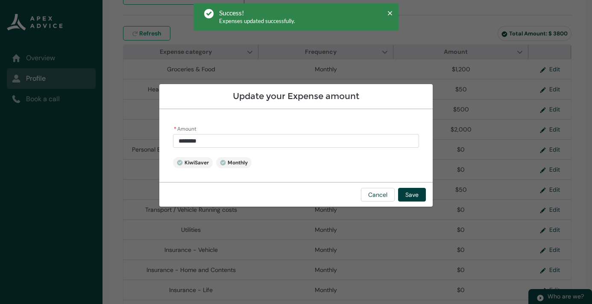
type input "****"
click at [183, 142] on input "****" at bounding box center [296, 141] width 246 height 14
click at [186, 140] on input "****" at bounding box center [296, 141] width 246 height 14
type lightning-primitive-input-simple "200"
type input "******"
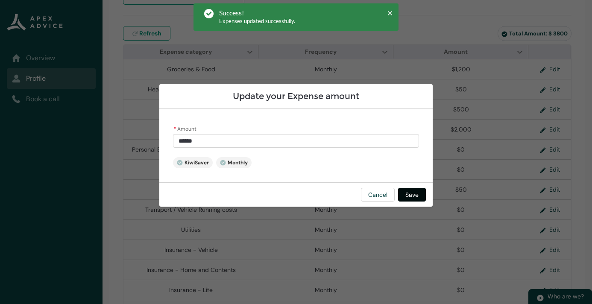
click at [410, 199] on button "Save" at bounding box center [412, 195] width 28 height 14
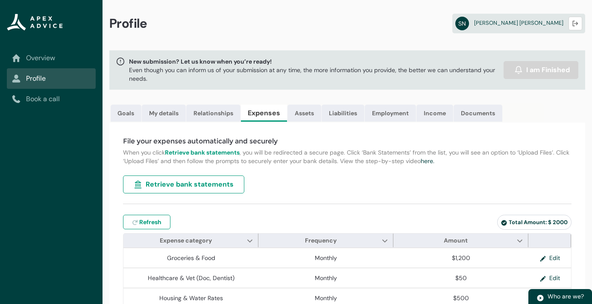
scroll to position [0, 0]
click at [125, 112] on link "Goals" at bounding box center [126, 113] width 31 height 17
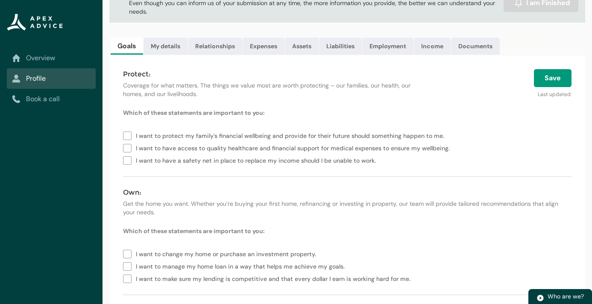
scroll to position [72, 0]
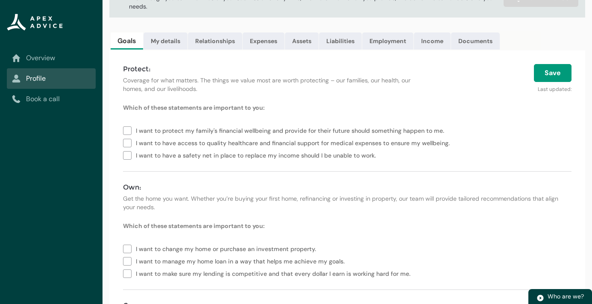
click at [128, 130] on label "I want to protect my family's financial wellbeing and provide for their future …" at bounding box center [285, 130] width 325 height 12
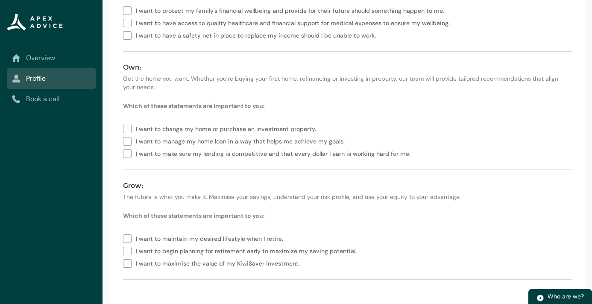
scroll to position [192, 0]
click at [126, 155] on label "I want to make sure my lending is competitive and that every dollar I earn is w…" at bounding box center [268, 153] width 291 height 12
click at [131, 238] on label "I want to maintain my desired lifestyle when I retire." at bounding box center [205, 238] width 164 height 12
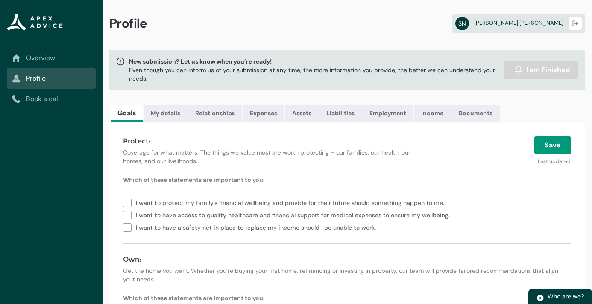
scroll to position [0, 0]
click at [556, 140] on button "Save" at bounding box center [553, 145] width 38 height 18
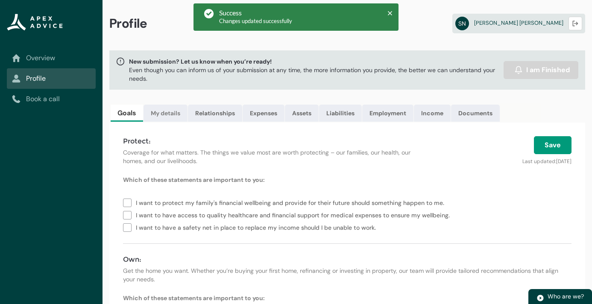
click at [168, 111] on link "My details" at bounding box center [165, 113] width 44 height 17
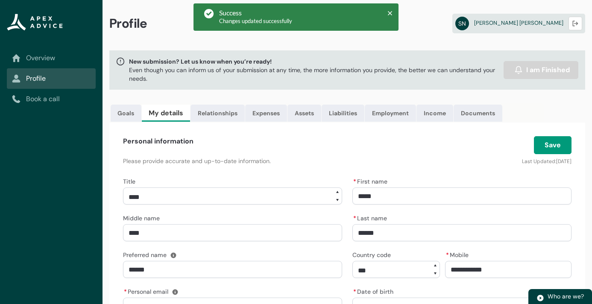
click at [546, 148] on button "Save" at bounding box center [553, 145] width 38 height 18
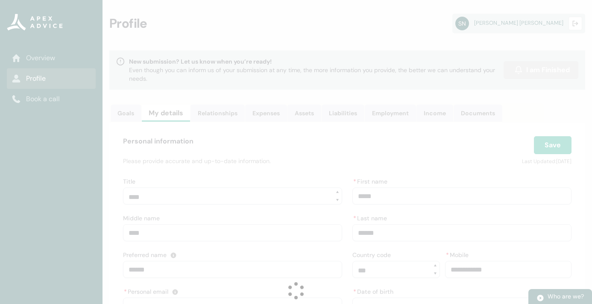
click at [208, 112] on lightning-spinner "Loading" at bounding box center [296, 291] width 592 height 582
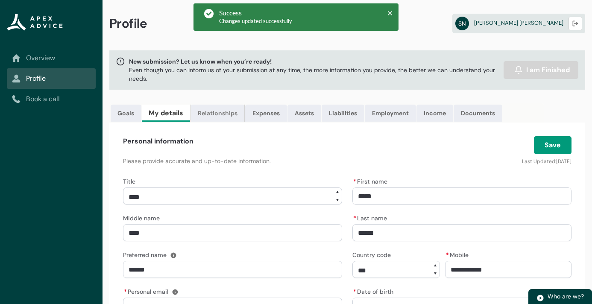
click at [208, 112] on link "Relationships" at bounding box center [217, 113] width 54 height 17
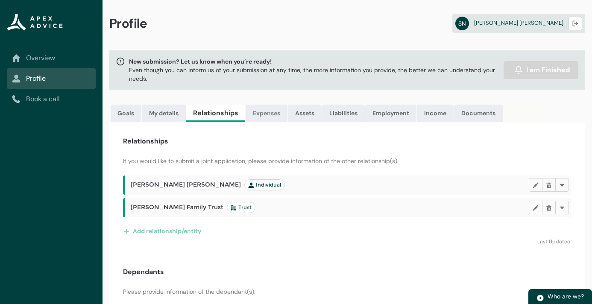
click at [270, 116] on link "Expenses" at bounding box center [267, 113] width 42 height 17
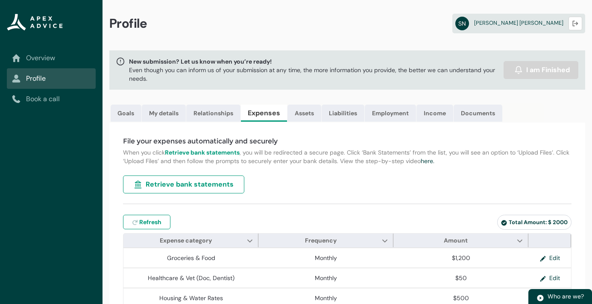
click at [193, 183] on span "Retrieve bank statements" at bounding box center [190, 184] width 88 height 10
click at [302, 113] on link "Assets" at bounding box center [304, 113] width 34 height 17
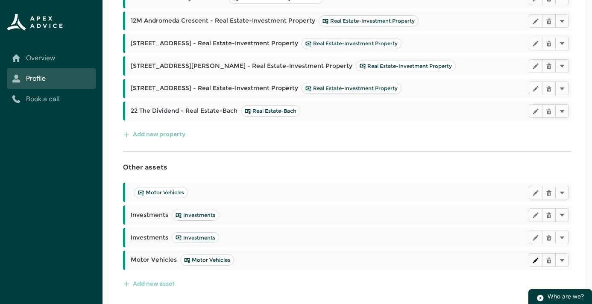
scroll to position [226, 0]
click at [537, 259] on lightning-primitive-icon "button" at bounding box center [535, 260] width 6 height 6
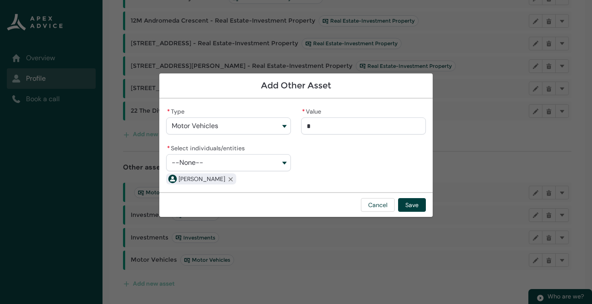
click at [348, 126] on input "*" at bounding box center [363, 125] width 125 height 17
click at [225, 158] on button "--None--" at bounding box center [228, 162] width 125 height 17
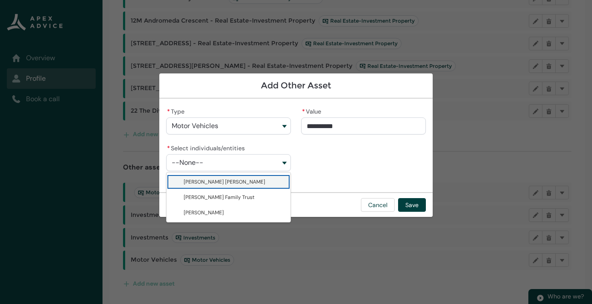
click at [222, 183] on span "[PERSON_NAME] [PERSON_NAME]" at bounding box center [225, 181] width 82 height 7
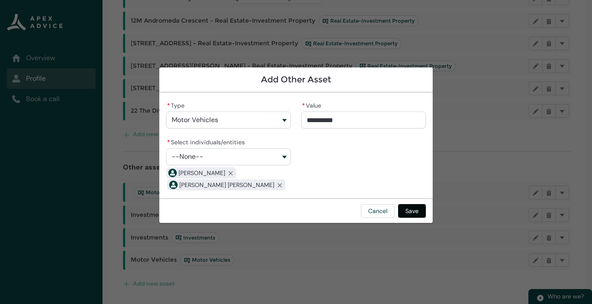
click at [411, 211] on button "Save" at bounding box center [412, 211] width 28 height 14
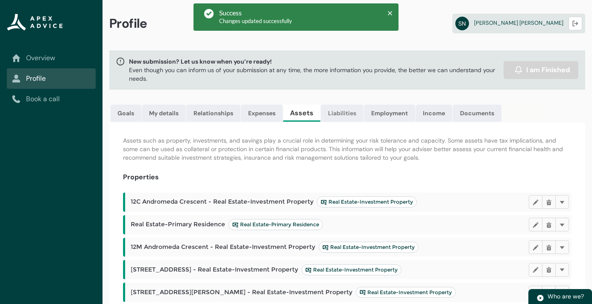
scroll to position [0, 0]
click at [347, 111] on link "Liabilities" at bounding box center [342, 113] width 43 height 17
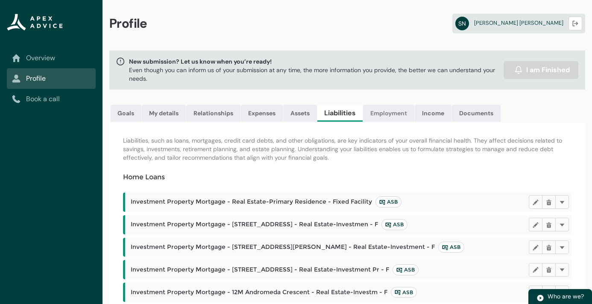
click at [385, 114] on link "Employment" at bounding box center [388, 113] width 51 height 17
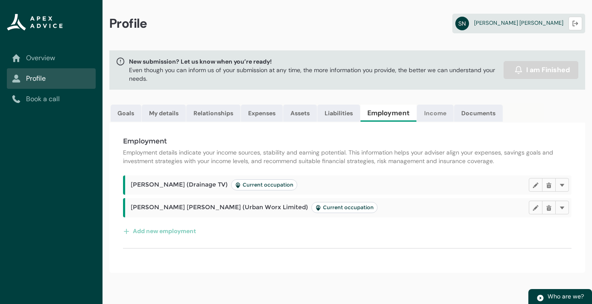
click at [434, 112] on link "Income" at bounding box center [435, 113] width 37 height 17
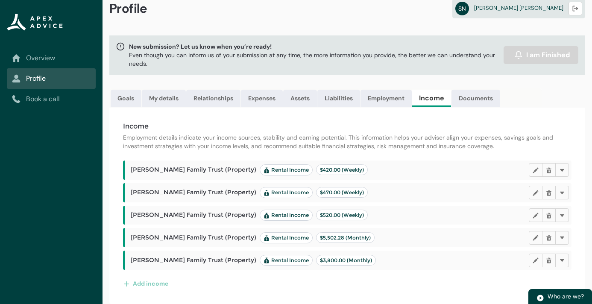
scroll to position [15, 0]
click at [485, 97] on link "Documents" at bounding box center [475, 98] width 49 height 17
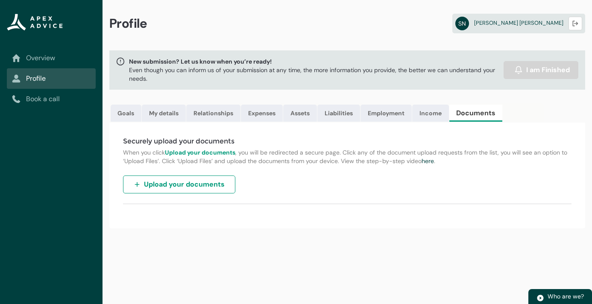
scroll to position [0, 0]
click at [527, 73] on span "I am Finished" at bounding box center [548, 70] width 44 height 10
click at [51, 59] on link "Overview" at bounding box center [51, 58] width 79 height 10
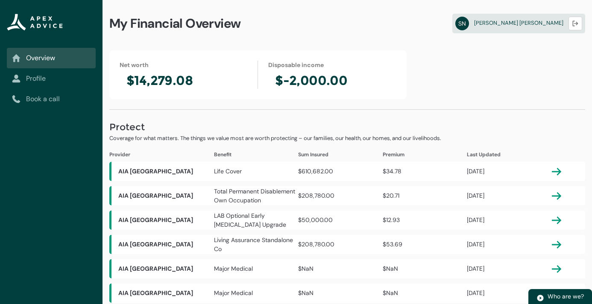
click at [49, 77] on link "Profile" at bounding box center [51, 78] width 79 height 10
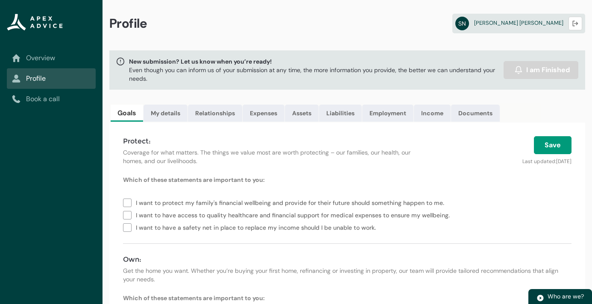
click at [560, 143] on button "Save" at bounding box center [553, 145] width 38 height 18
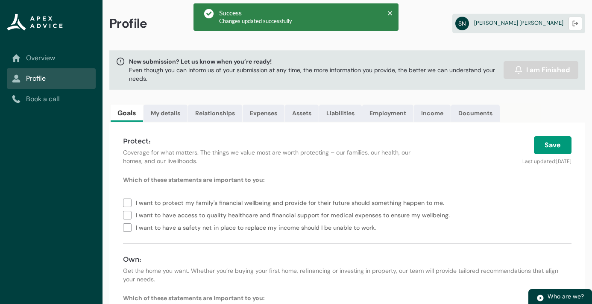
click at [521, 71] on img "button" at bounding box center [518, 70] width 9 height 9
click at [392, 16] on icon at bounding box center [390, 13] width 6 height 6
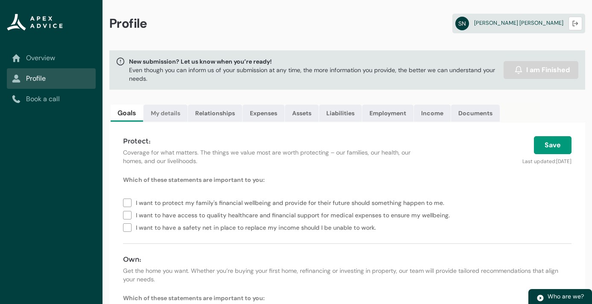
click at [173, 115] on link "My details" at bounding box center [165, 113] width 44 height 17
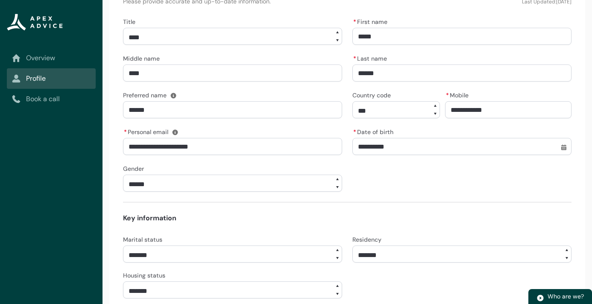
scroll to position [0, 0]
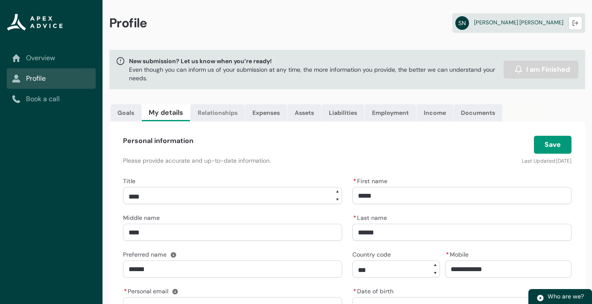
click at [226, 108] on link "Relationships" at bounding box center [217, 112] width 54 height 17
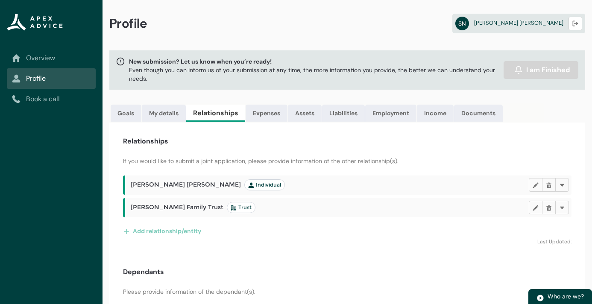
scroll to position [0, 0]
click at [263, 125] on div "Relationships If you would like to submit a joint application, please provide i…" at bounding box center [347, 264] width 476 height 282
click at [264, 112] on link "Expenses" at bounding box center [267, 113] width 42 height 17
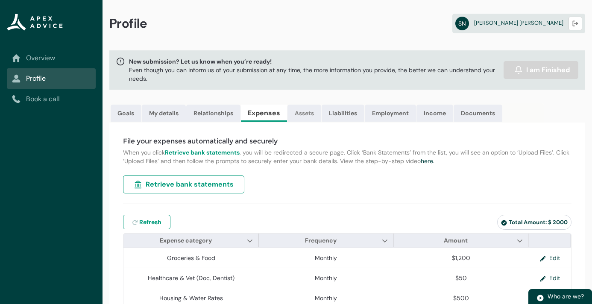
click at [305, 111] on link "Assets" at bounding box center [304, 113] width 34 height 17
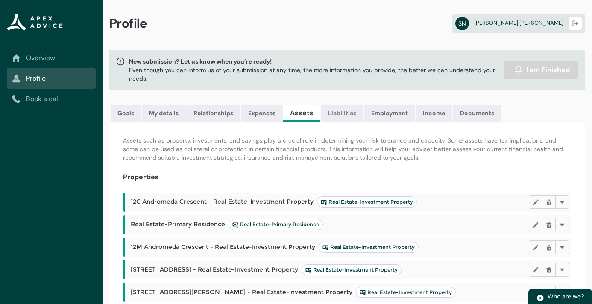
click at [345, 113] on link "Liabilities" at bounding box center [342, 113] width 43 height 17
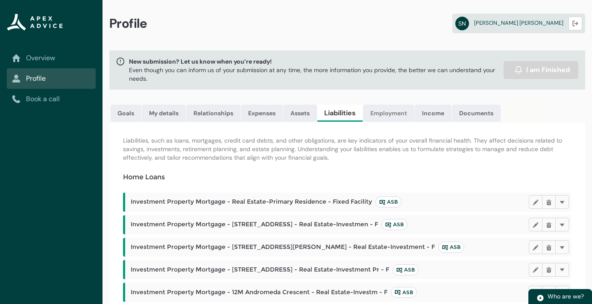
click at [402, 113] on link "Employment" at bounding box center [388, 113] width 51 height 17
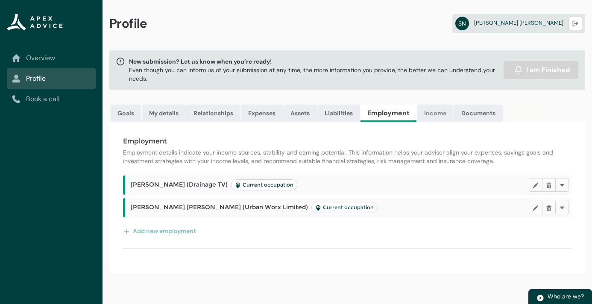
click at [435, 111] on link "Income" at bounding box center [435, 113] width 37 height 17
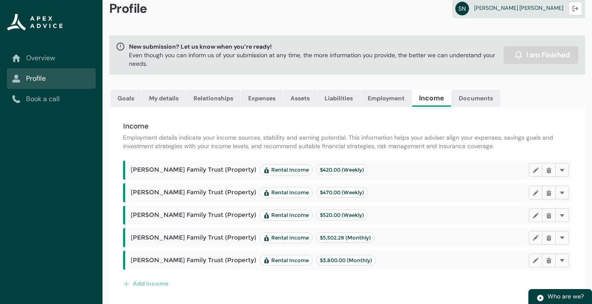
scroll to position [15, 0]
click at [470, 94] on link "Documents" at bounding box center [475, 98] width 49 height 17
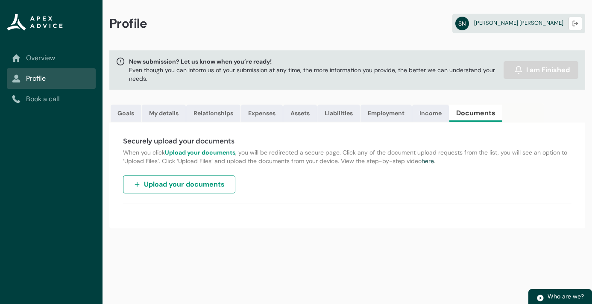
scroll to position [0, 0]
click at [197, 184] on span "Upload your documents" at bounding box center [184, 184] width 81 height 10
click at [543, 71] on span "I am Finished" at bounding box center [548, 70] width 44 height 10
